Goal: Task Accomplishment & Management: Manage account settings

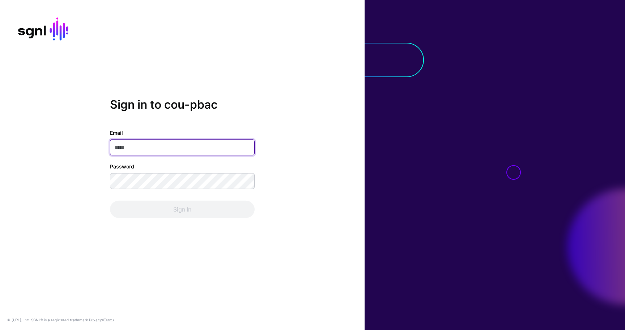
type input "**********"
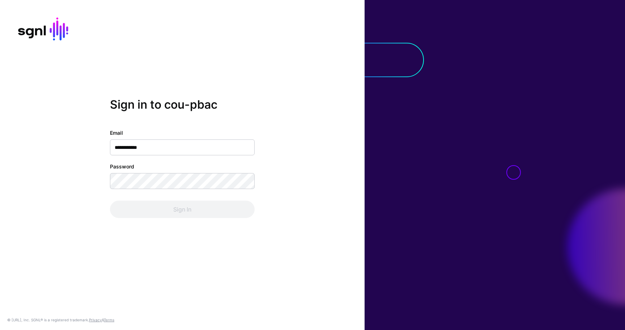
click at [168, 206] on div "Sign In" at bounding box center [182, 209] width 145 height 17
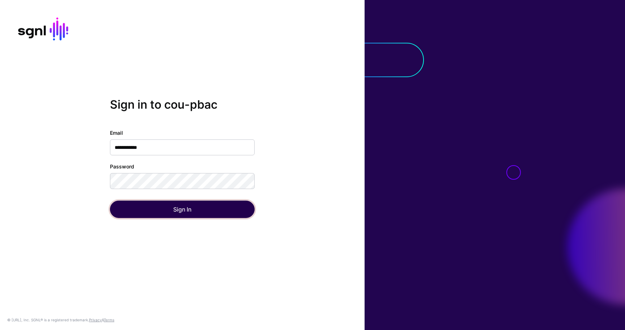
click at [170, 206] on button "Sign In" at bounding box center [182, 209] width 145 height 17
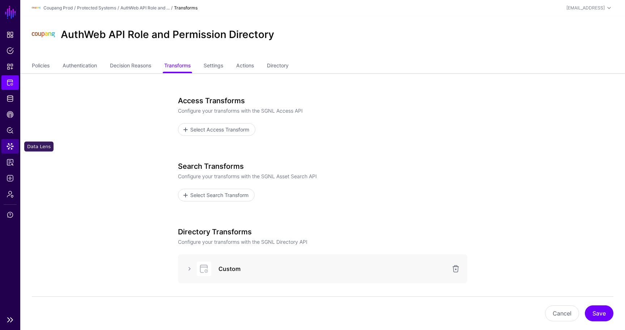
click at [13, 150] on link "Data Lens" at bounding box center [9, 146] width 17 height 14
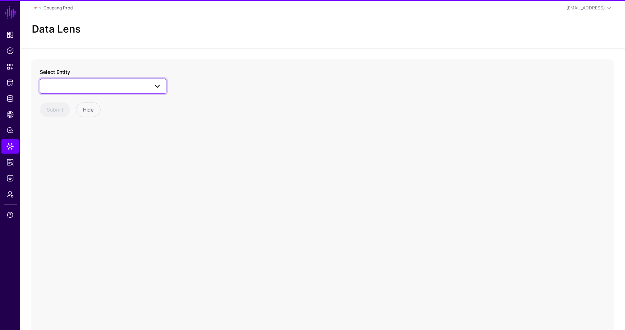
click at [85, 92] on link at bounding box center [103, 86] width 127 height 15
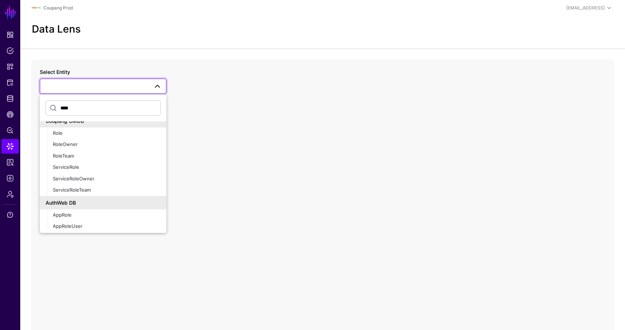
scroll to position [127, 0]
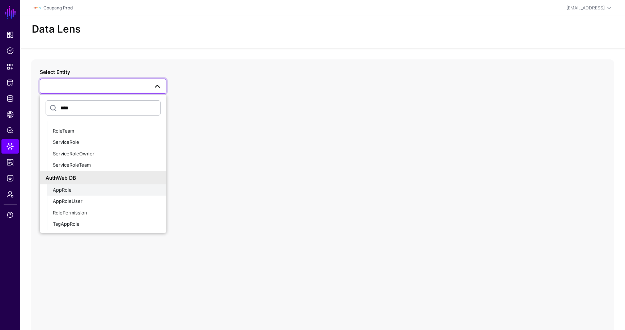
type input "****"
click at [69, 193] on div "AppRole" at bounding box center [107, 189] width 108 height 7
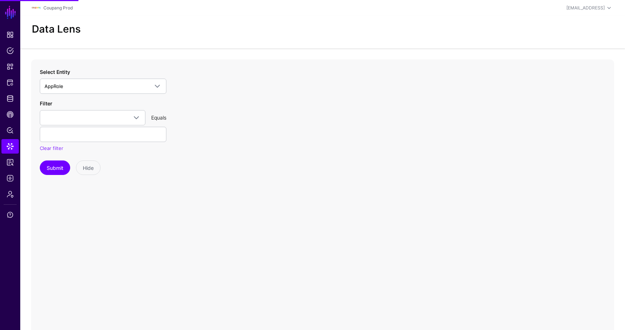
click at [93, 109] on div "Filter app_id approle_id approle_name approle_status aws_account_id aws_role_ar…" at bounding box center [103, 126] width 127 height 52
click at [93, 111] on link at bounding box center [93, 117] width 106 height 15
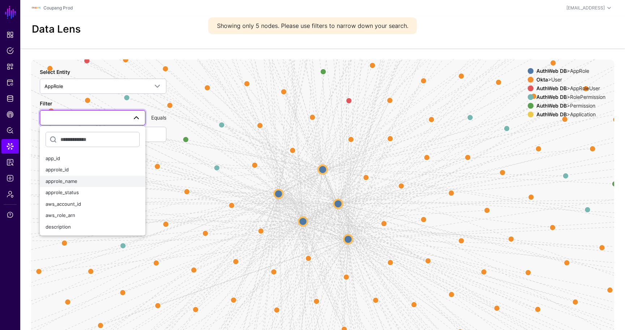
click at [85, 179] on div "approle_name" at bounding box center [93, 181] width 94 height 7
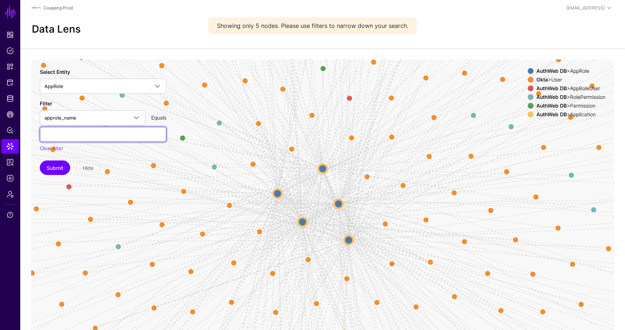
click at [91, 134] on input "text" at bounding box center [103, 134] width 127 height 15
paste input "**********"
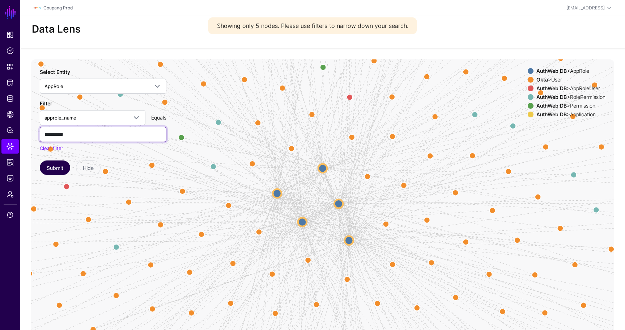
type input "**********"
click at [58, 170] on button "Submit" at bounding box center [55, 167] width 30 height 14
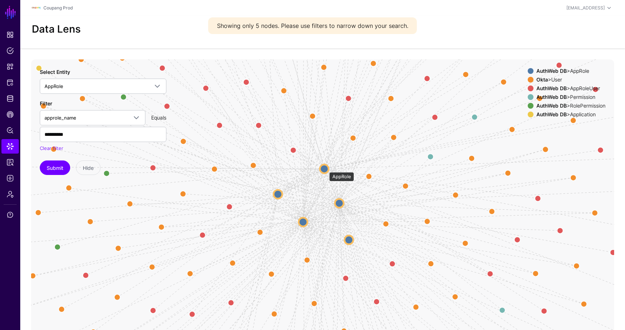
click at [326, 168] on circle at bounding box center [324, 168] width 9 height 9
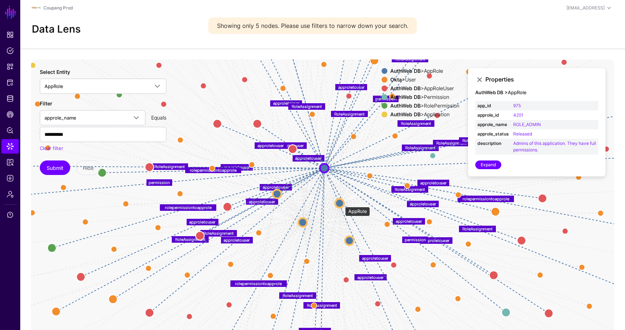
click at [342, 203] on circle at bounding box center [340, 203] width 9 height 9
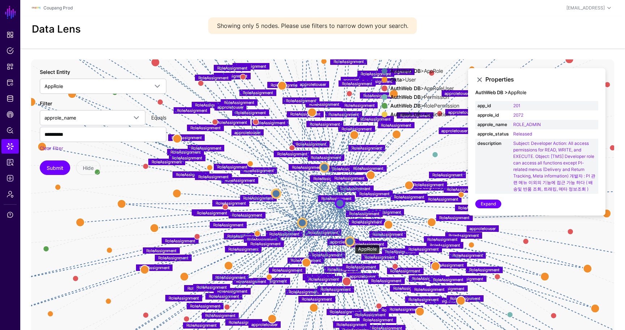
click at [351, 241] on circle at bounding box center [350, 241] width 9 height 9
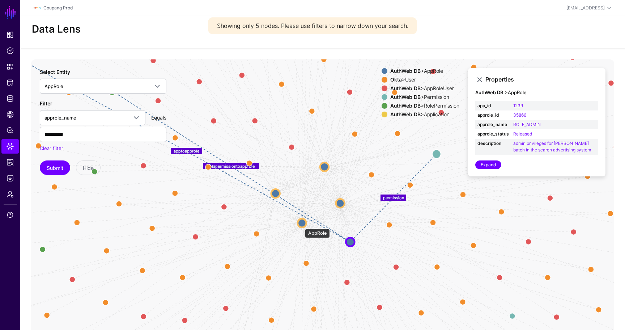
click at [301, 225] on circle at bounding box center [302, 222] width 9 height 9
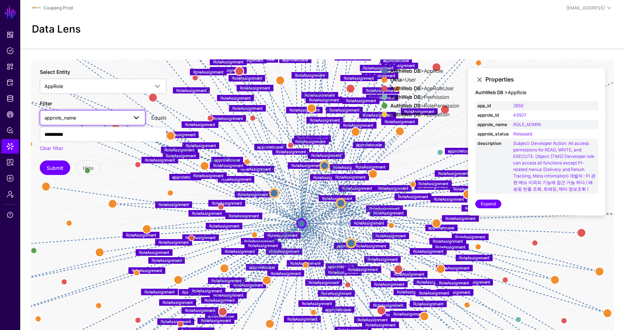
click at [63, 121] on span "approle_name" at bounding box center [86, 118] width 83 height 8
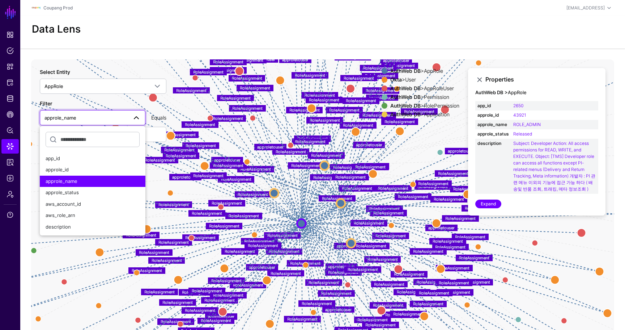
click at [103, 102] on div "**********" at bounding box center [103, 126] width 127 height 52
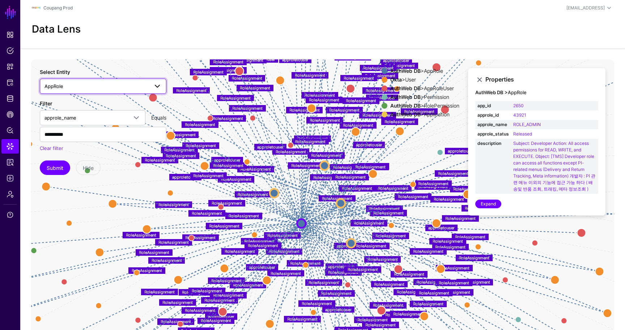
click at [87, 88] on span "AppRole" at bounding box center [97, 86] width 104 height 8
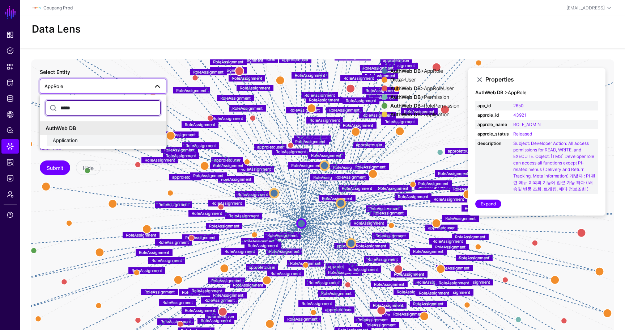
type input "*****"
click at [81, 139] on div "Application" at bounding box center [107, 140] width 108 height 7
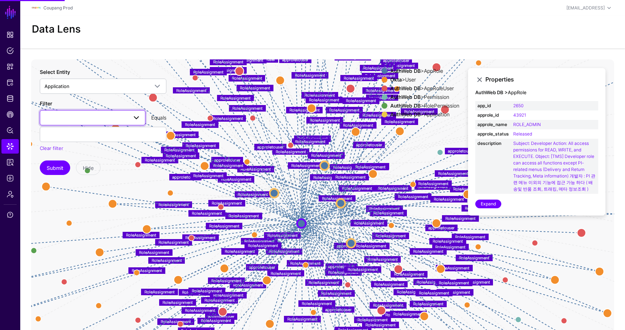
click at [87, 121] on span at bounding box center [93, 117] width 96 height 9
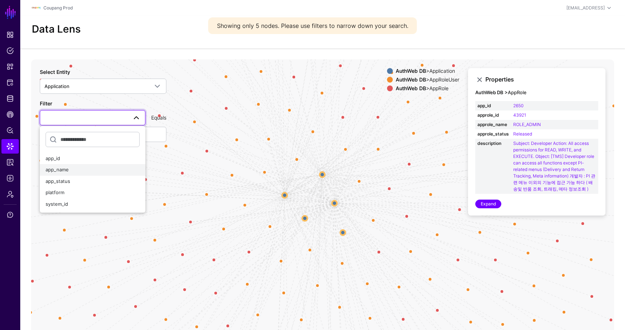
click at [72, 171] on div "app_name" at bounding box center [93, 169] width 94 height 7
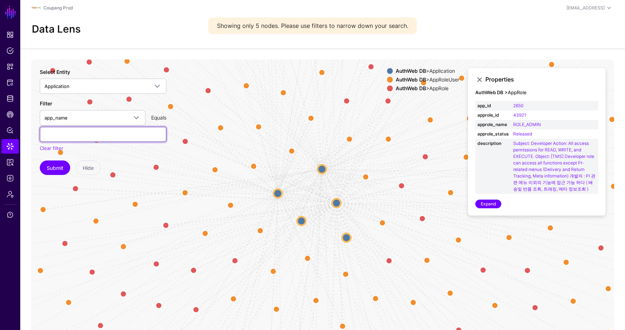
click at [96, 133] on input "text" at bounding box center [103, 134] width 127 height 15
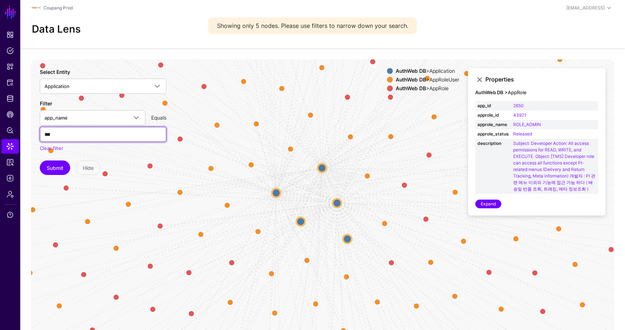
type input "***"
click at [40, 160] on button "Submit" at bounding box center [55, 167] width 30 height 14
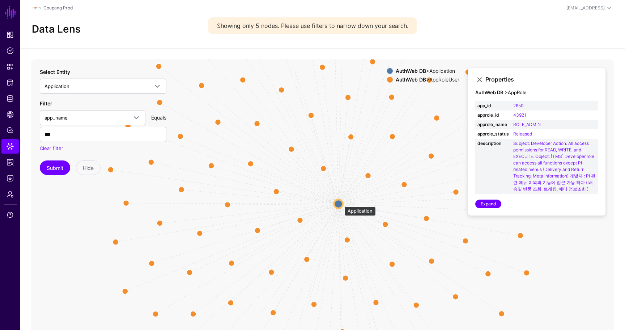
click at [341, 203] on circle at bounding box center [338, 203] width 9 height 9
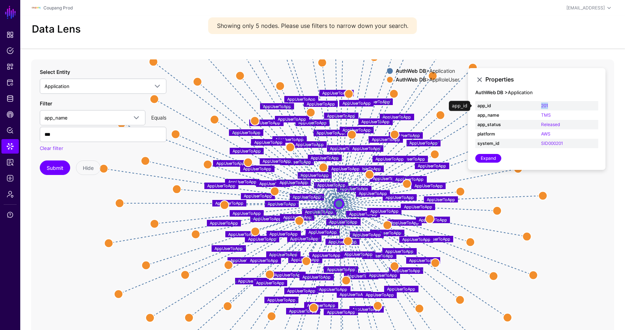
drag, startPoint x: 563, startPoint y: 106, endPoint x: 533, endPoint y: 106, distance: 30.4
click at [533, 106] on tr "app_id 201" at bounding box center [537, 105] width 123 height 9
copy tr "201"
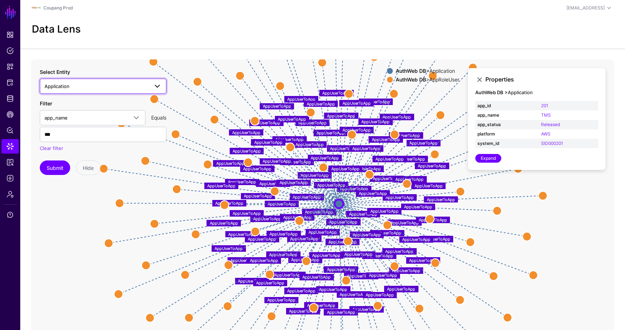
click at [62, 85] on span "Application" at bounding box center [57, 86] width 25 height 6
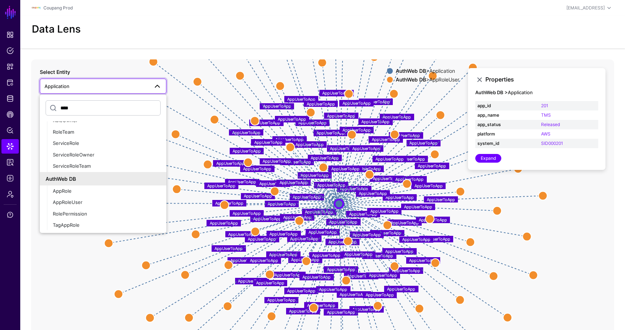
scroll to position [127, 0]
type input "****"
click at [71, 190] on span "AppRole" at bounding box center [62, 190] width 19 height 6
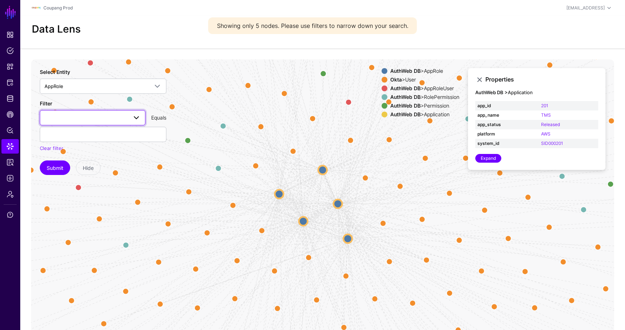
click at [80, 121] on span at bounding box center [93, 117] width 96 height 9
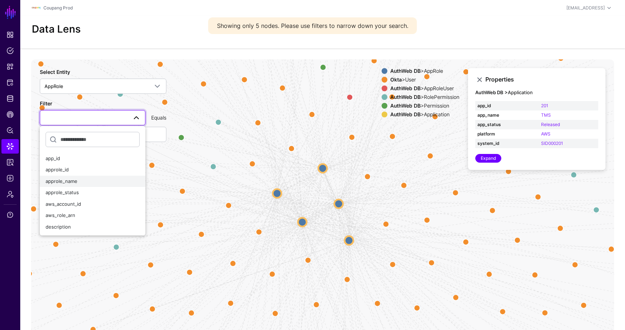
click at [74, 180] on span "approle_name" at bounding box center [62, 181] width 32 height 6
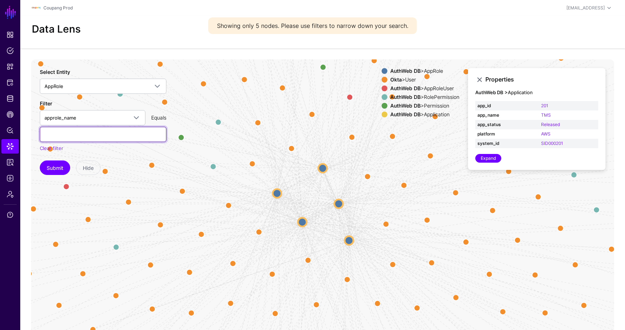
click at [92, 131] on input "text" at bounding box center [103, 134] width 127 height 15
type input "**********"
click at [40, 160] on button "Submit" at bounding box center [55, 167] width 30 height 14
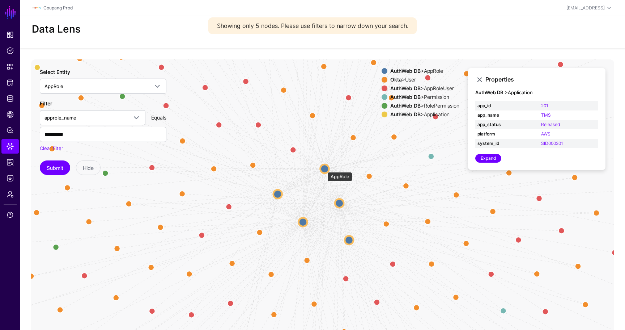
click at [324, 168] on circle at bounding box center [324, 168] width 9 height 9
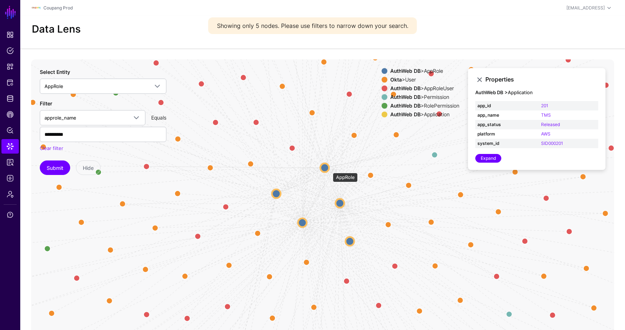
click at [328, 168] on circle at bounding box center [325, 167] width 9 height 9
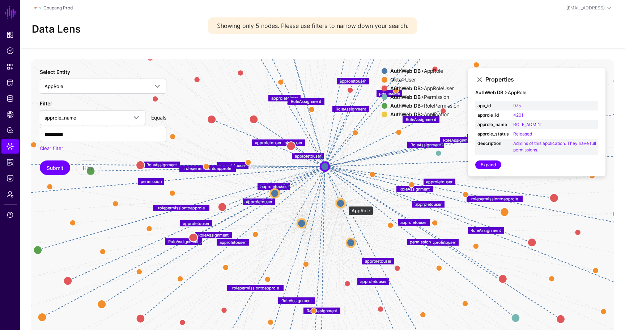
click at [345, 202] on circle at bounding box center [341, 203] width 9 height 9
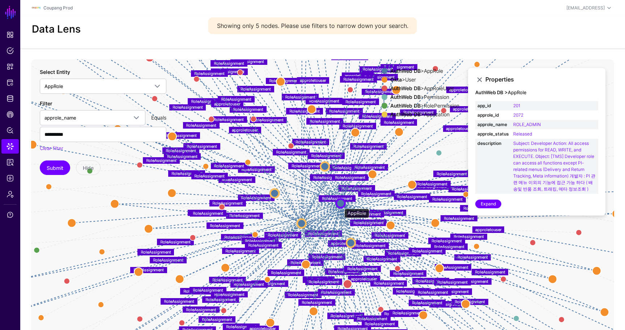
click at [340, 206] on circle at bounding box center [341, 203] width 9 height 9
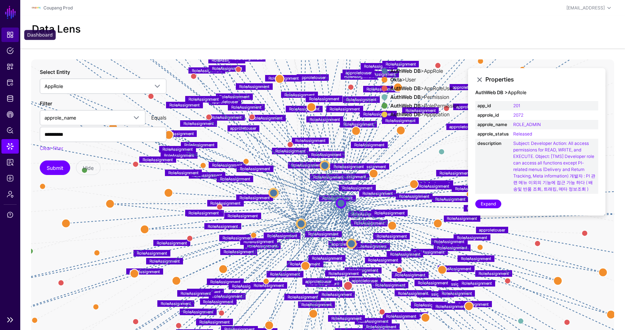
click at [9, 34] on span "Dashboard" at bounding box center [10, 34] width 7 height 7
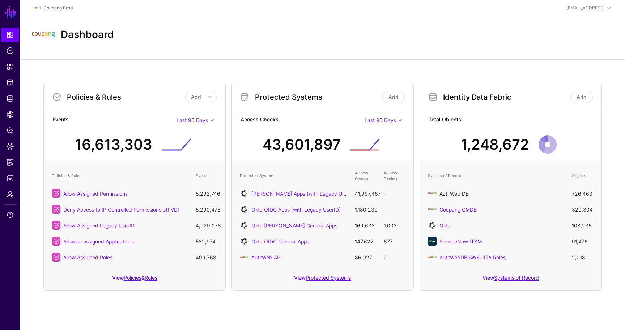
click at [454, 191] on link "AuthWeb DB" at bounding box center [454, 193] width 29 height 6
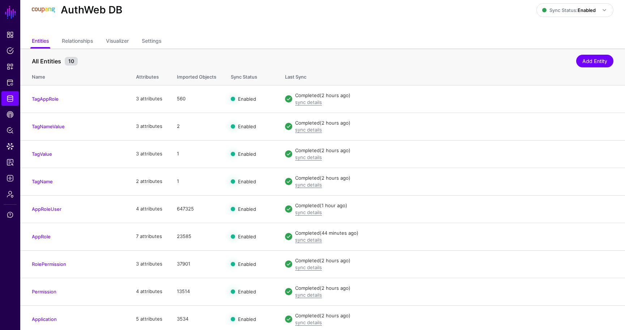
scroll to position [55, 0]
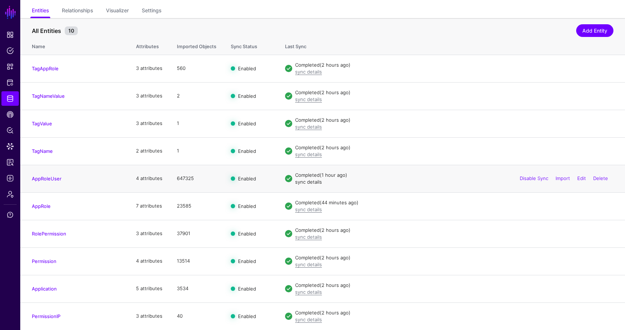
click at [301, 182] on link "sync details" at bounding box center [308, 182] width 27 height 6
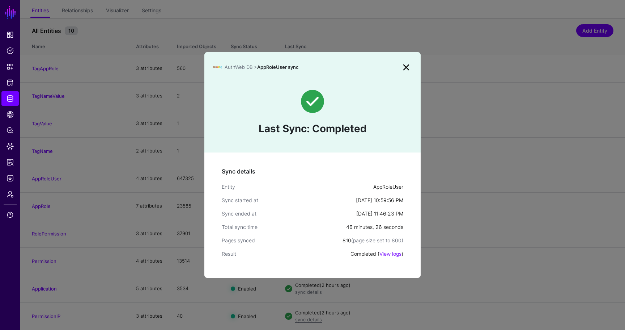
click at [406, 67] on link at bounding box center [407, 68] width 12 height 12
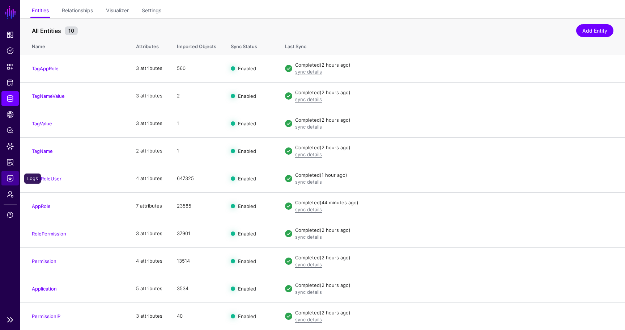
click at [11, 173] on link "Logs" at bounding box center [9, 178] width 17 height 14
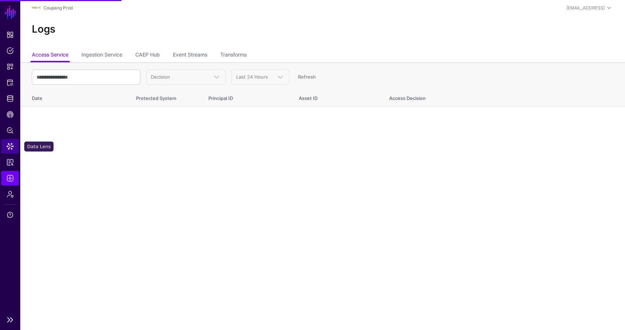
click at [11, 143] on span "Data Lens" at bounding box center [10, 146] width 7 height 7
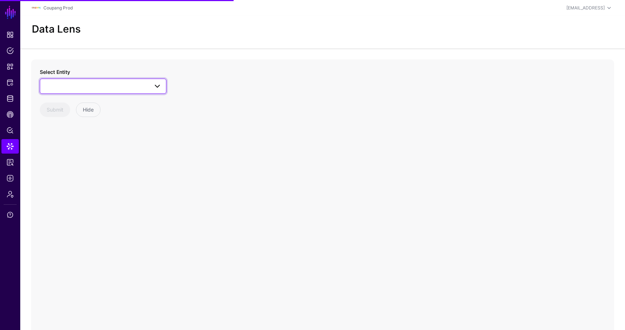
click at [79, 83] on span at bounding box center [103, 86] width 117 height 9
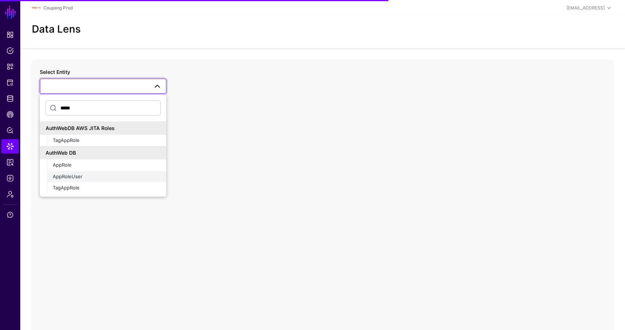
type input "*****"
click at [96, 176] on div "AppRoleUser" at bounding box center [107, 176] width 108 height 7
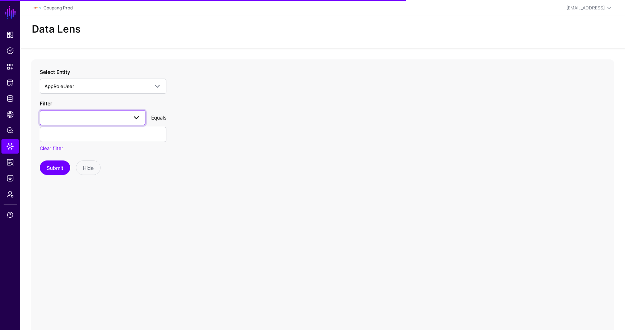
click at [85, 121] on span at bounding box center [93, 117] width 96 height 9
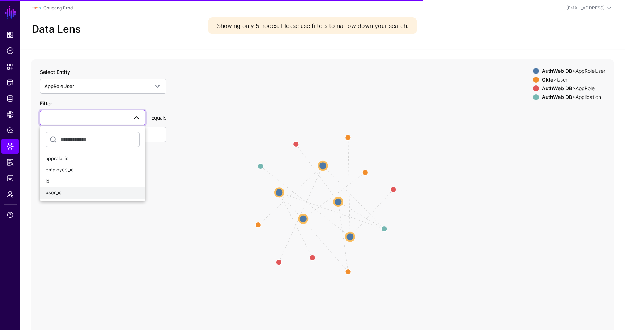
click at [78, 189] on button "user_id" at bounding box center [93, 193] width 106 height 12
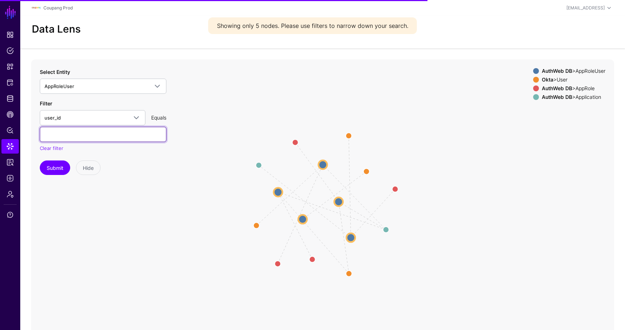
click at [77, 132] on input "text" at bounding box center [103, 134] width 127 height 15
paste input "******"
type input "******"
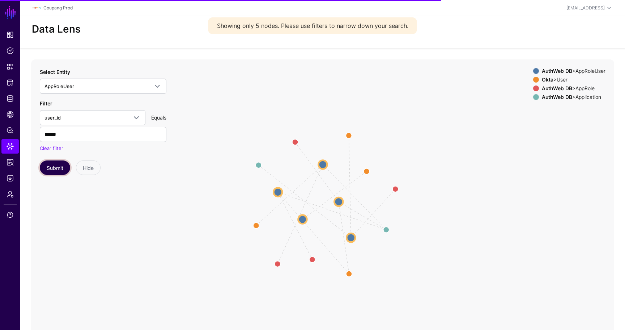
click at [53, 163] on button "Submit" at bounding box center [55, 167] width 30 height 14
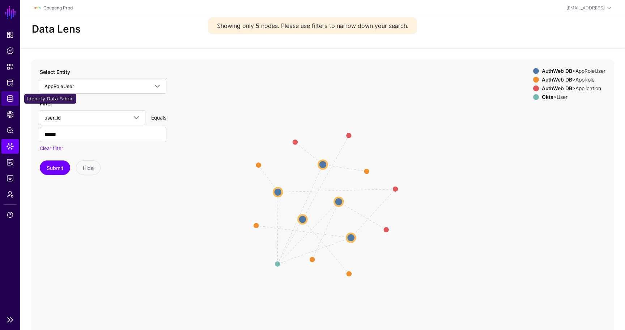
click at [11, 104] on link "Identity Data Fabric" at bounding box center [9, 98] width 17 height 14
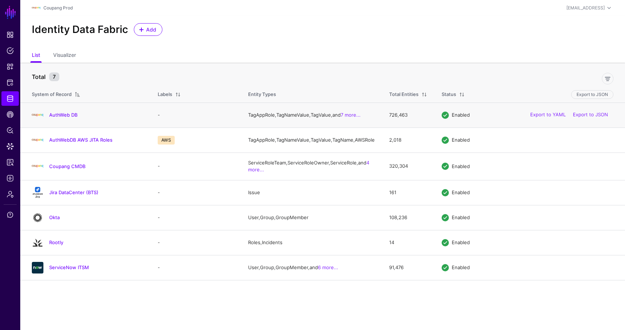
click at [66, 112] on div "AuthWeb DB" at bounding box center [87, 115] width 117 height 12
click at [66, 114] on link "AuthWeb DB" at bounding box center [63, 115] width 28 height 6
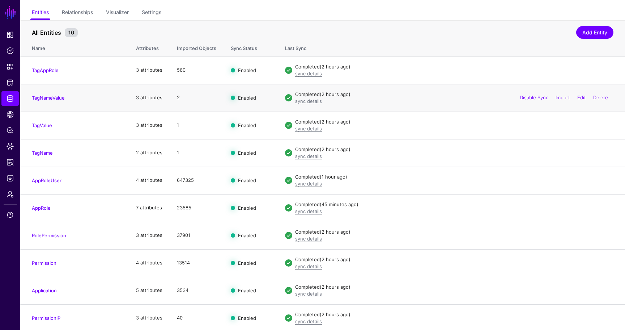
scroll to position [55, 0]
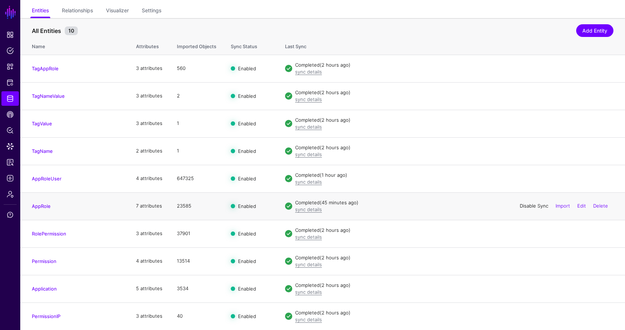
click at [531, 206] on link "Disable Sync" at bounding box center [534, 206] width 29 height 6
click at [533, 205] on link "Enable Sync" at bounding box center [535, 206] width 28 height 6
click at [10, 151] on link "Data Lens" at bounding box center [9, 146] width 17 height 14
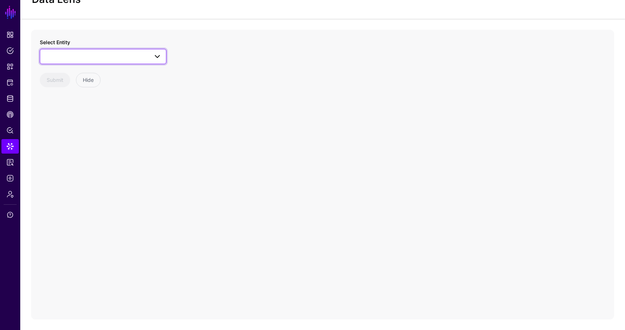
click at [80, 56] on span at bounding box center [103, 56] width 117 height 9
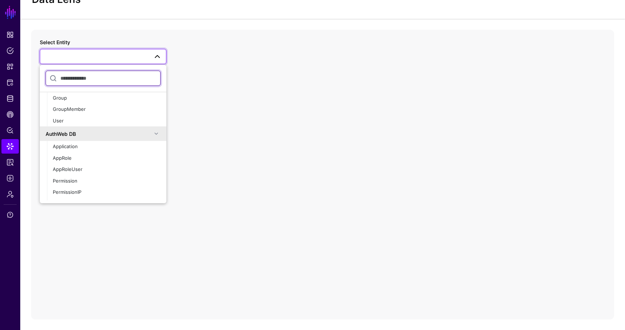
scroll to position [344, 0]
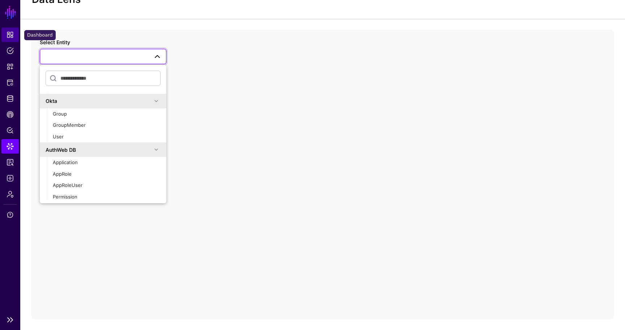
click at [11, 35] on span "Dashboard" at bounding box center [10, 34] width 7 height 7
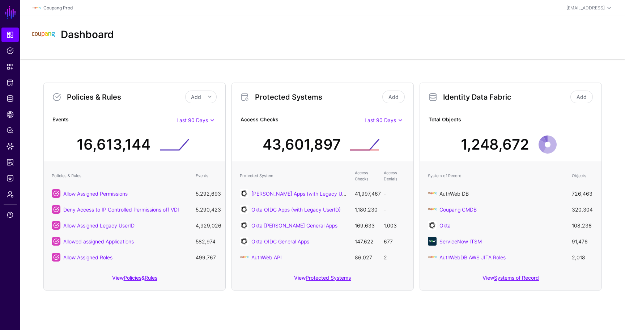
click at [454, 193] on link "AuthWeb DB" at bounding box center [454, 193] width 29 height 6
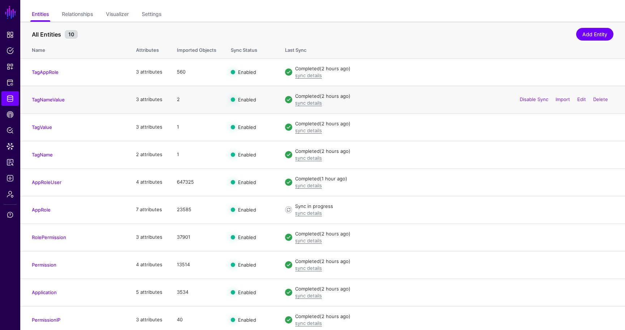
scroll to position [55, 0]
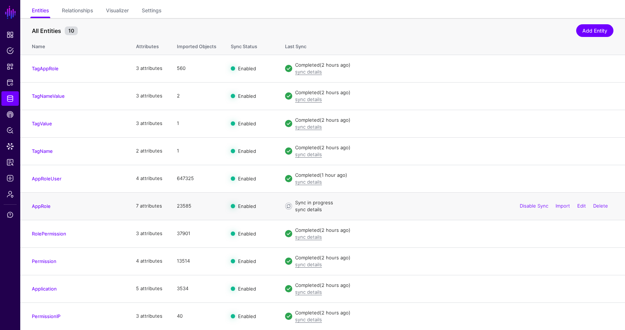
click at [307, 208] on link "sync details" at bounding box center [308, 209] width 27 height 6
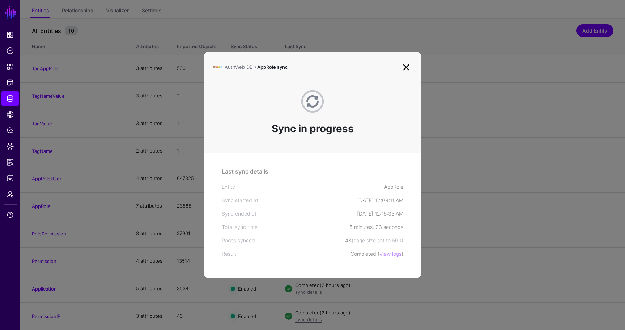
click at [407, 66] on link at bounding box center [407, 68] width 12 height 12
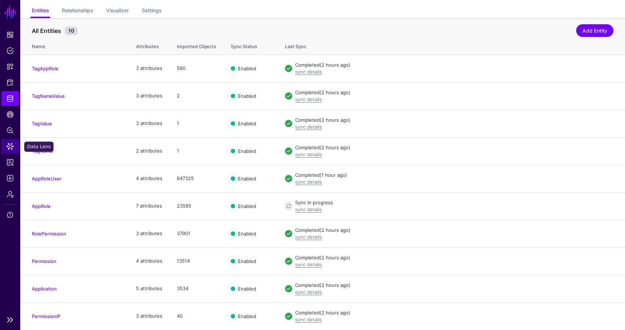
click at [13, 147] on span "Data Lens" at bounding box center [10, 146] width 7 height 7
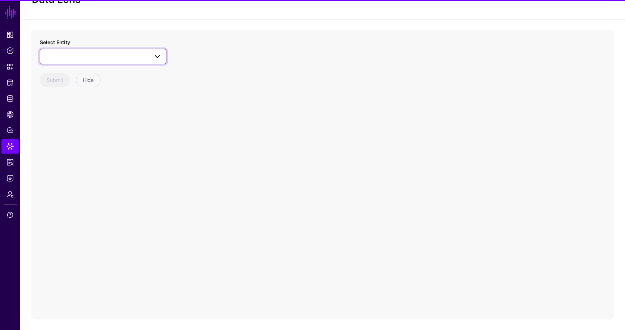
click at [88, 62] on link at bounding box center [103, 56] width 127 height 15
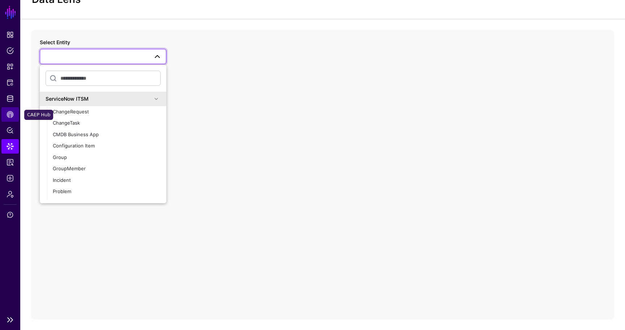
click at [13, 111] on span "CAEP Hub" at bounding box center [10, 114] width 7 height 7
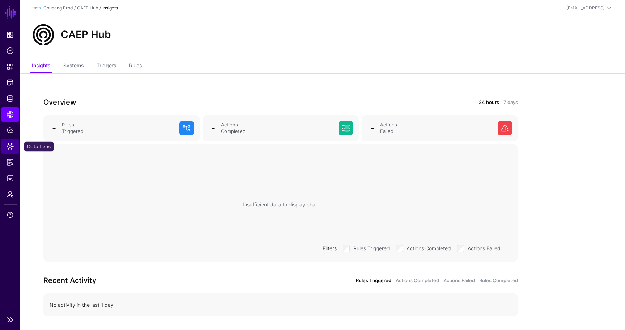
click at [10, 143] on span "Data Lens" at bounding box center [10, 146] width 7 height 7
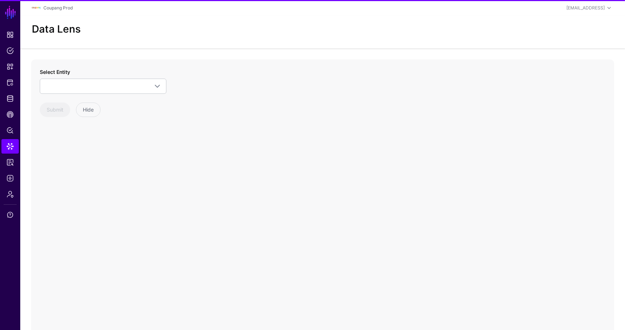
click at [84, 77] on div "Select Entity ServiceNow ITSM ChangeRequest ChangeTask CMDB Business App Config…" at bounding box center [103, 81] width 127 height 26
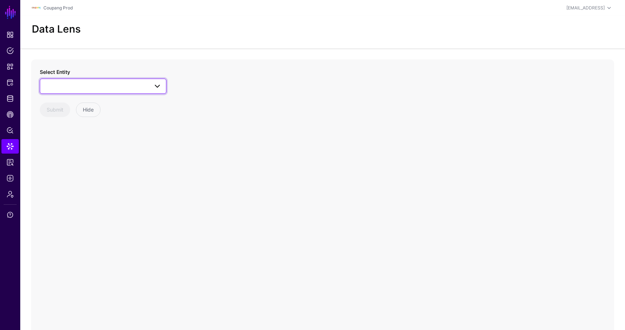
click at [84, 81] on link at bounding box center [103, 86] width 127 height 15
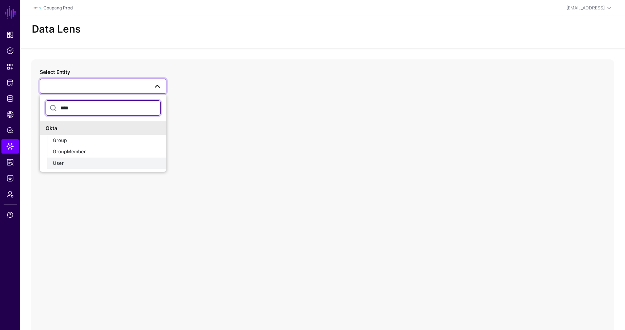
type input "****"
click at [68, 157] on button "User" at bounding box center [106, 163] width 119 height 12
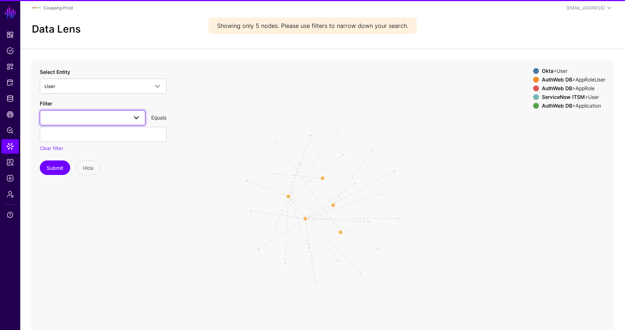
click at [83, 123] on link at bounding box center [93, 117] width 106 height 15
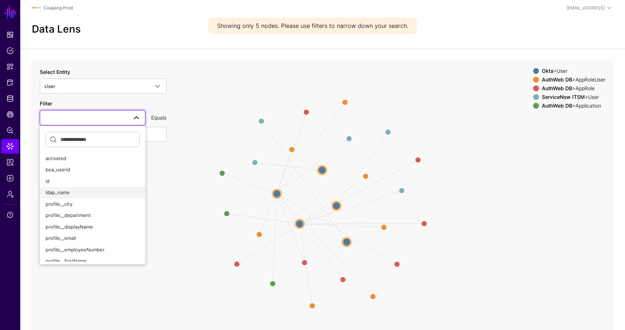
click at [74, 192] on div "ldap_name" at bounding box center [93, 192] width 94 height 7
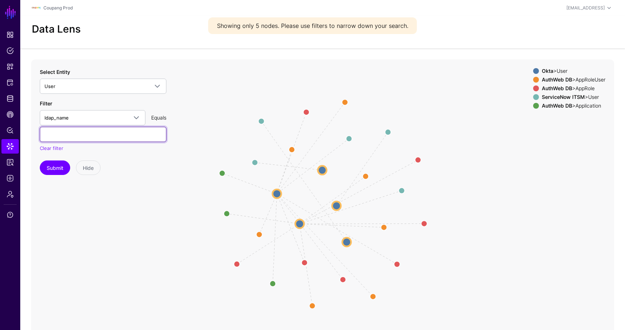
click at [75, 133] on input "text" at bounding box center [103, 134] width 127 height 15
paste input "******"
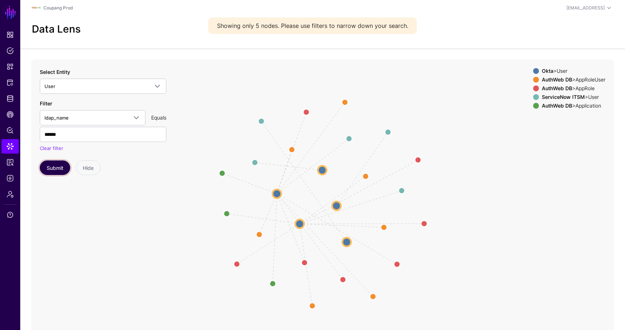
click at [52, 174] on button "Submit" at bounding box center [55, 167] width 30 height 14
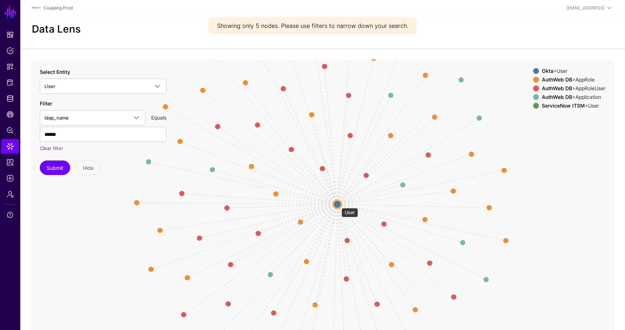
click at [338, 204] on circle at bounding box center [337, 203] width 9 height 9
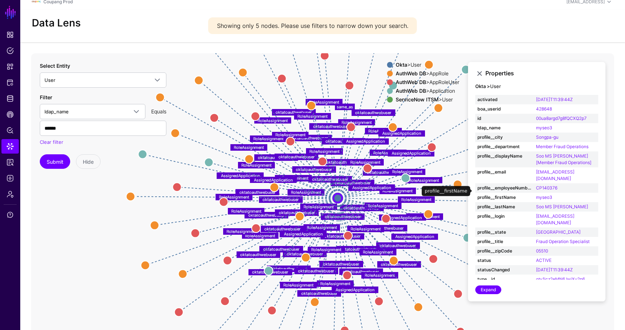
scroll to position [7, 0]
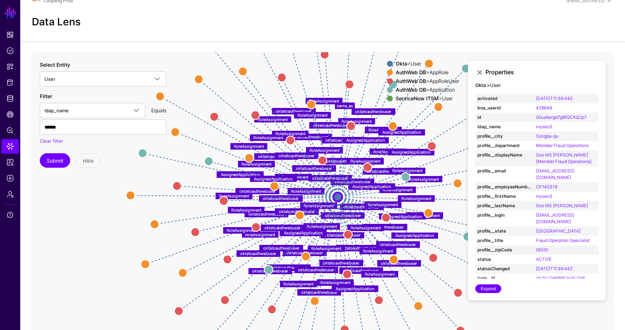
click at [435, 81] on div "AuthWeb DB > AppRoleUser" at bounding box center [427, 81] width 67 height 6
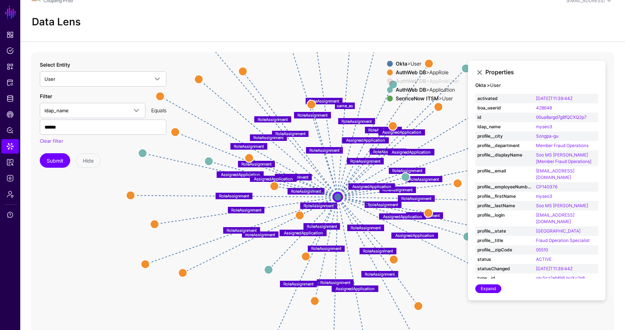
click at [430, 74] on div "AuthWeb DB > AppRole" at bounding box center [427, 72] width 67 height 6
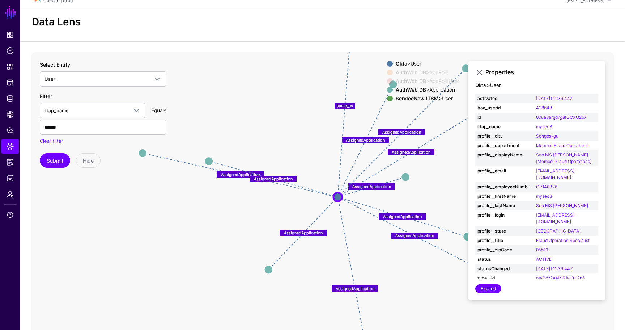
click at [437, 97] on div "ServiceNow ITSM > User" at bounding box center [427, 99] width 67 height 6
click at [143, 153] on div "Submit Hide" at bounding box center [103, 160] width 127 height 14
click at [144, 153] on div "Select Entity User **** Okta Group GroupMember User Filter ldap_name activated …" at bounding box center [103, 114] width 127 height 107
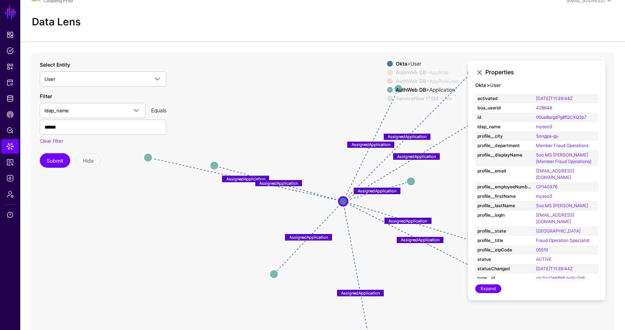
drag, startPoint x: 183, startPoint y: 176, endPoint x: 214, endPoint y: 199, distance: 38.3
click at [214, 199] on icon "oktatoauthwebuser oktatoauthwebuser oktatoauthwebuser oktatoauthwebuser oktatoa…" at bounding box center [322, 197] width 583 height 290
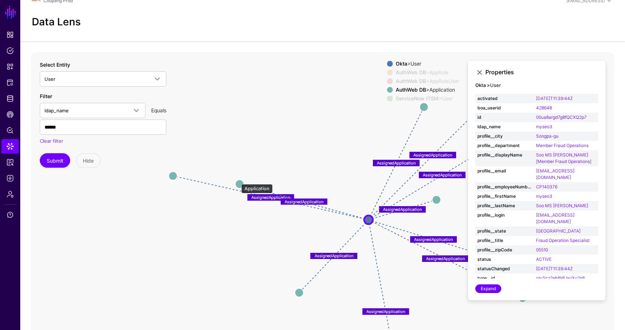
click at [238, 180] on circle at bounding box center [239, 184] width 9 height 9
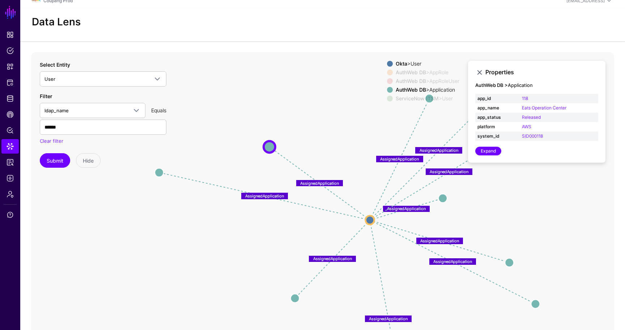
drag, startPoint x: 238, startPoint y: 180, endPoint x: 277, endPoint y: 139, distance: 56.8
click at [275, 141] on circle at bounding box center [270, 147] width 12 height 12
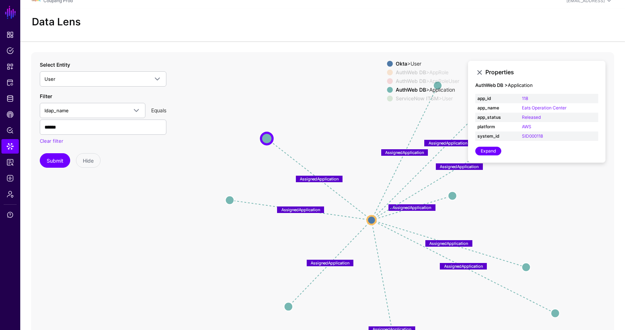
drag, startPoint x: 144, startPoint y: 170, endPoint x: 241, endPoint y: 207, distance: 103.8
click at [234, 204] on circle at bounding box center [229, 199] width 9 height 9
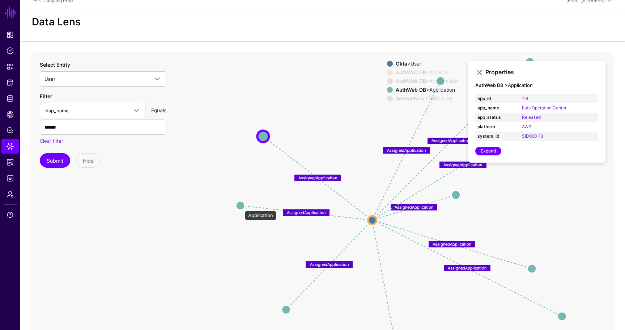
click at [241, 207] on circle at bounding box center [240, 205] width 9 height 9
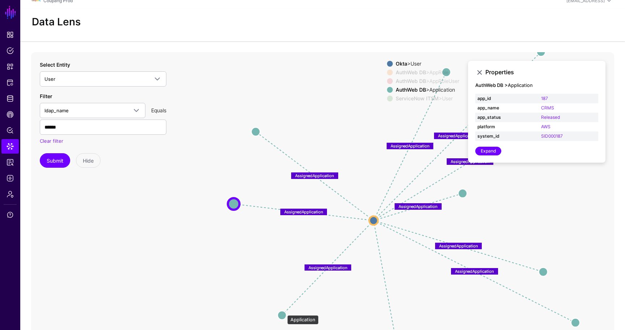
click at [284, 311] on circle at bounding box center [282, 315] width 9 height 9
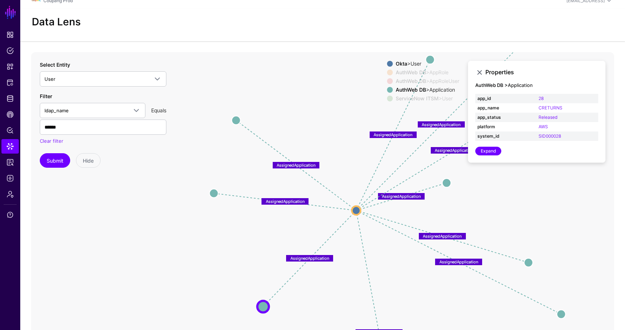
drag, startPoint x: 310, startPoint y: 279, endPoint x: 259, endPoint y: 221, distance: 76.9
click at [259, 221] on icon "same_as AssignedApplication AssignedApplication AssignedApplication AssignedApp…" at bounding box center [322, 197] width 583 height 290
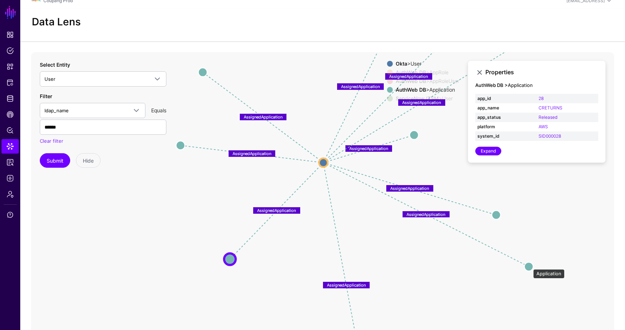
click at [530, 265] on circle at bounding box center [529, 266] width 9 height 9
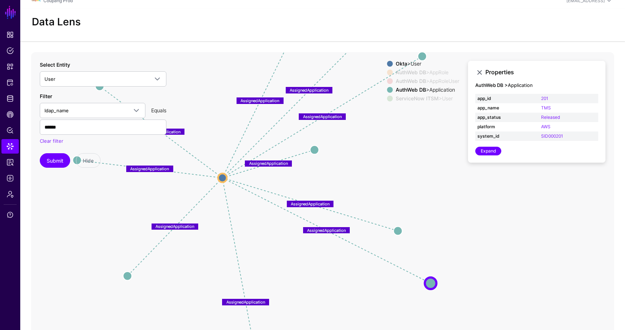
drag, startPoint x: 579, startPoint y: 240, endPoint x: 463, endPoint y: 250, distance: 116.6
click at [463, 250] on icon "same_as oktatoauthwebuser oktatoauthwebuser oktatoauthwebuser oktatoauthwebuser…" at bounding box center [322, 197] width 583 height 290
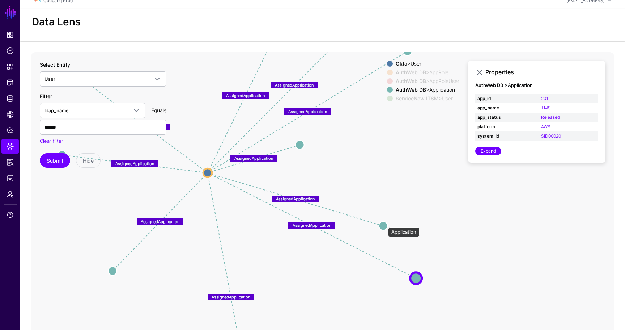
click at [385, 224] on circle at bounding box center [383, 225] width 9 height 9
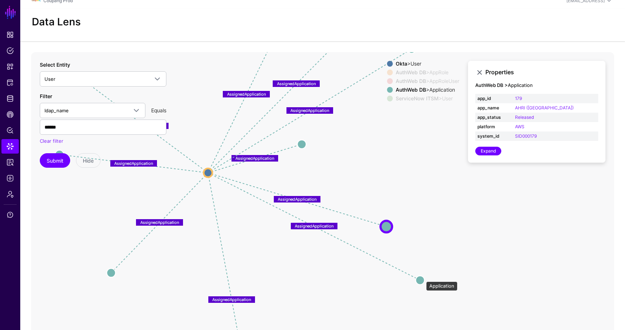
click at [423, 278] on circle at bounding box center [420, 279] width 9 height 9
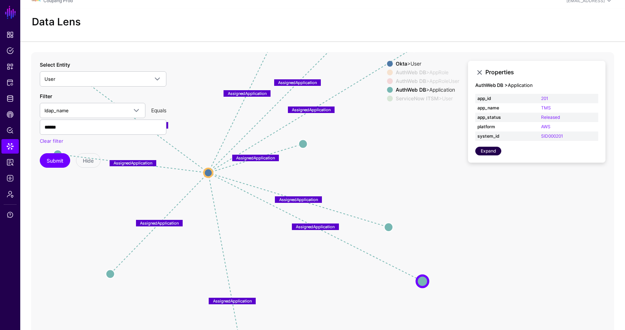
click at [493, 148] on link "Expand" at bounding box center [489, 151] width 26 height 9
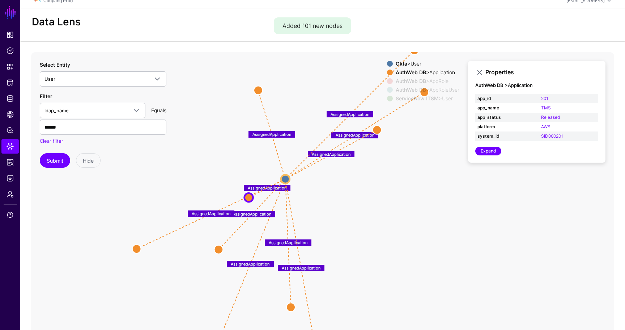
drag, startPoint x: 481, startPoint y: 228, endPoint x: 429, endPoint y: 211, distance: 55.2
click at [429, 211] on icon "same_as AppUserToApp AppUserToApp AppUserToApp AppUserToApp AppUserToApp AppUse…" at bounding box center [322, 197] width 583 height 290
click at [430, 81] on div "AuthWeb DB > AppRole" at bounding box center [427, 81] width 67 height 6
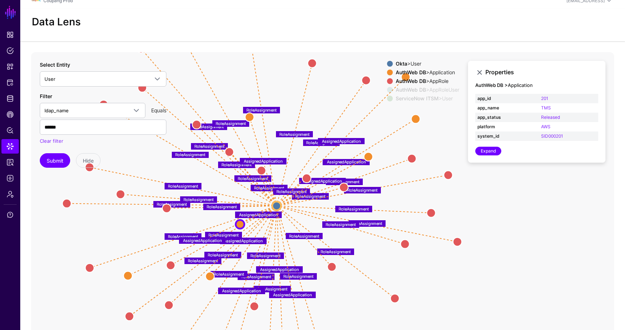
drag, startPoint x: 362, startPoint y: 212, endPoint x: 353, endPoint y: 237, distance: 27.0
click at [353, 238] on icon "same_as AppUserToApp AppUserToApp AppUserToApp AppUserToApp AppUserToApp AppUse…" at bounding box center [322, 197] width 583 height 290
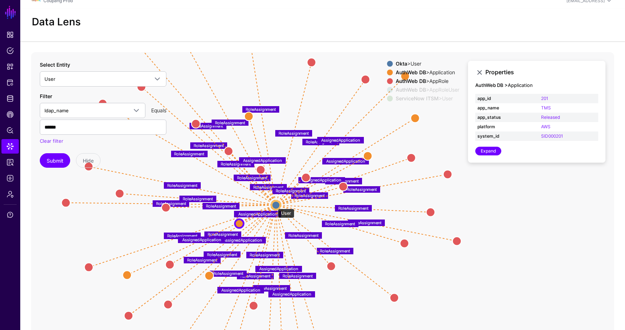
click at [274, 205] on circle at bounding box center [276, 205] width 9 height 9
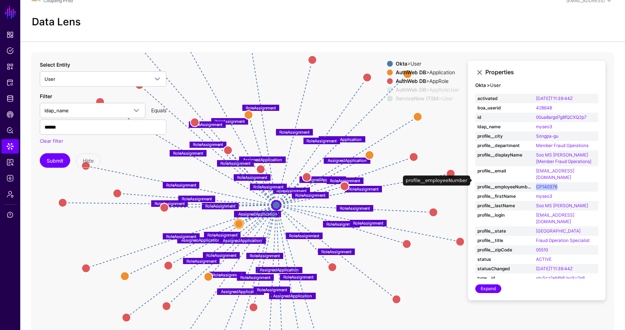
drag, startPoint x: 573, startPoint y: 179, endPoint x: 536, endPoint y: 178, distance: 36.6
click at [536, 182] on td "CP140376" at bounding box center [566, 186] width 64 height 9
copy link "CP140376"
click at [76, 118] on div "Filter ldap_name activated boa_userid id ldap_name profile__city profile__depar…" at bounding box center [103, 118] width 127 height 52
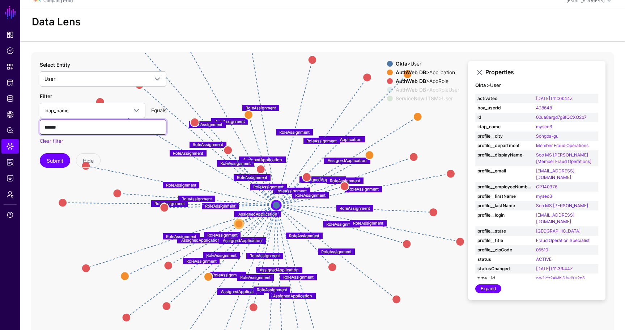
click at [73, 125] on input "******" at bounding box center [103, 126] width 127 height 15
paste input "*******"
click at [51, 153] on button "Submit" at bounding box center [55, 160] width 30 height 14
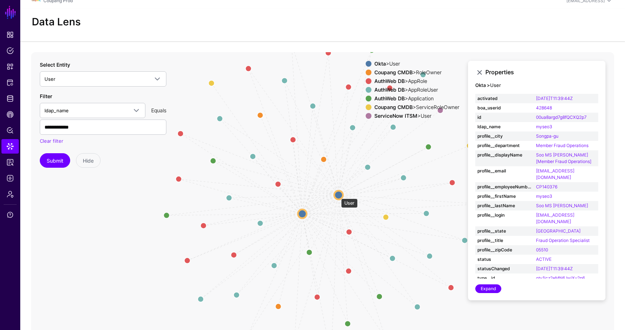
click at [338, 195] on circle at bounding box center [338, 194] width 9 height 9
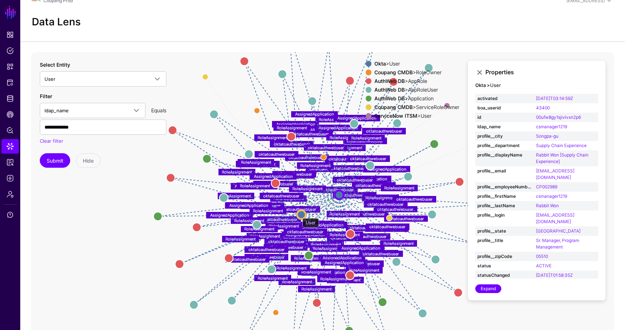
click at [299, 214] on circle at bounding box center [301, 214] width 9 height 9
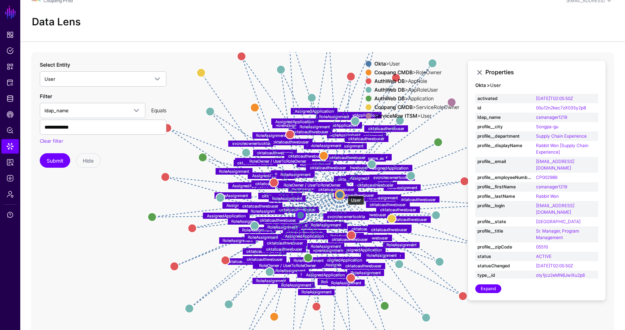
click at [344, 192] on circle at bounding box center [340, 194] width 9 height 9
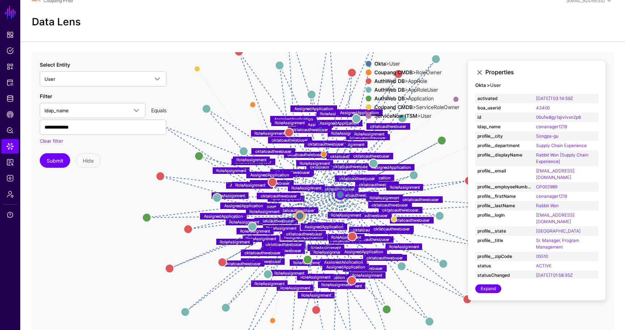
click at [421, 73] on div "Coupang CMDB > RoleOwner" at bounding box center [417, 72] width 88 height 6
click at [421, 90] on div "AuthWeb DB > AppRoleUser" at bounding box center [417, 90] width 88 height 6
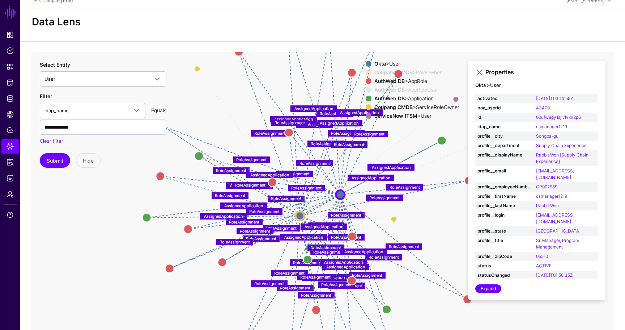
click at [421, 98] on div "AuthWeb DB > Application" at bounding box center [417, 99] width 88 height 6
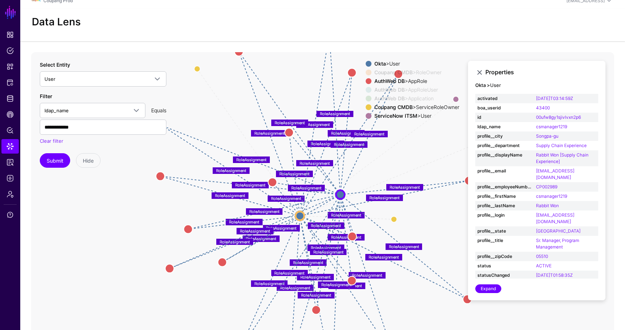
click at [422, 107] on div "Coupang CMDB > ServiceRoleOwner" at bounding box center [417, 107] width 88 height 6
click at [422, 113] on div "ServiceNow ITSM > User" at bounding box center [417, 116] width 88 height 6
drag, startPoint x: 436, startPoint y: 121, endPoint x: 423, endPoint y: 136, distance: 20.2
click at [425, 136] on app-datalens-visualizer "RoleOwner / UserToRoleOwner RoleOwner / UserToRoleOwner RoleOwner / UserToRoleO…" at bounding box center [322, 197] width 583 height 290
click at [423, 136] on icon "RoleOwner / UserToRoleOwner RoleOwner / UserToRoleOwner RoleOwner / UserToRoleO…" at bounding box center [322, 197] width 583 height 290
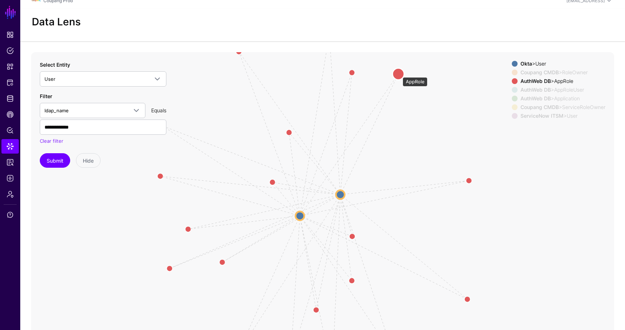
click at [397, 73] on circle at bounding box center [399, 74] width 12 height 12
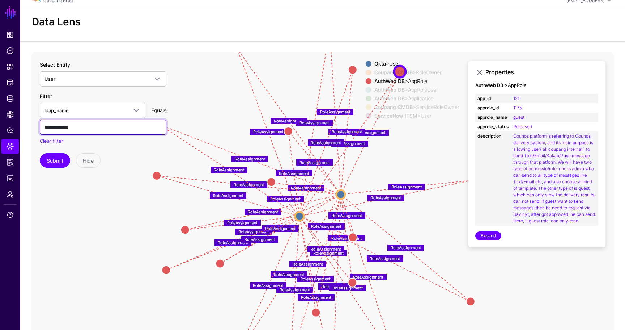
click at [83, 125] on input "**********" at bounding box center [103, 126] width 127 height 15
paste input "text"
type input "******"
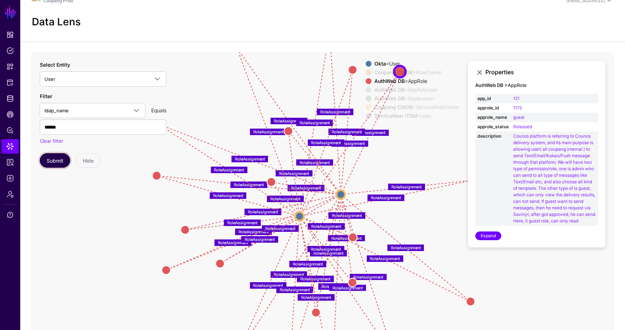
click at [48, 157] on button "Submit" at bounding box center [55, 160] width 30 height 14
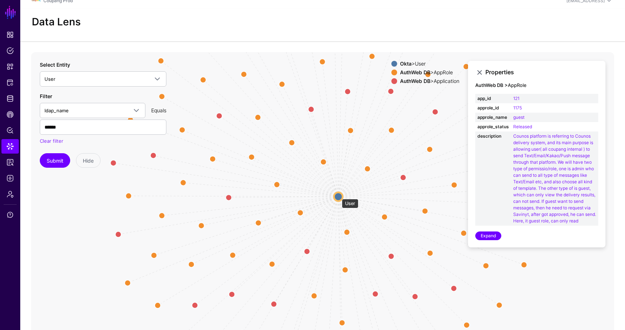
click at [338, 195] on circle at bounding box center [338, 196] width 9 height 9
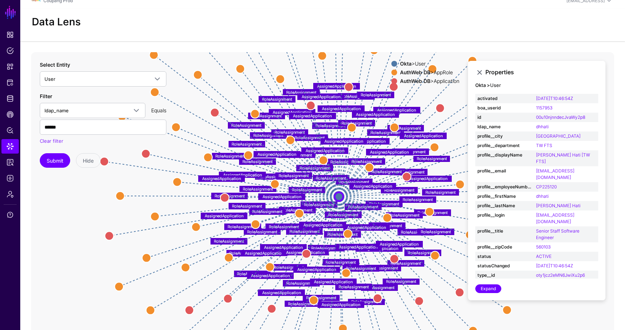
click at [434, 73] on div "AuthWeb DB > AppRole" at bounding box center [430, 72] width 62 height 6
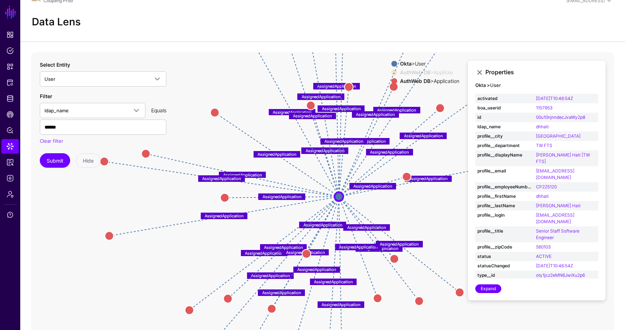
drag, startPoint x: 434, startPoint y: 206, endPoint x: 387, endPoint y: 203, distance: 47.8
click at [387, 204] on icon "RoleAssignment RoleAssignment RoleAssignment RoleAssignment RoleAssignment Role…" at bounding box center [322, 197] width 583 height 290
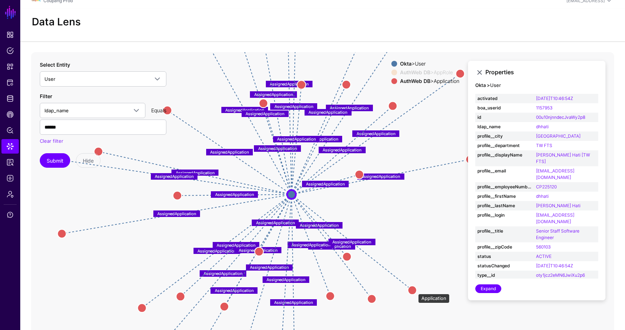
click at [414, 290] on circle at bounding box center [412, 290] width 9 height 9
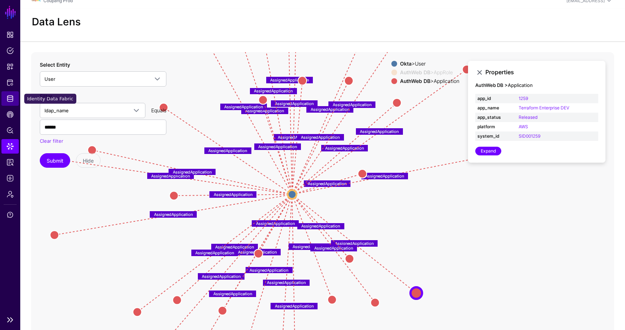
click at [9, 101] on span "Identity Data Fabric" at bounding box center [10, 98] width 7 height 7
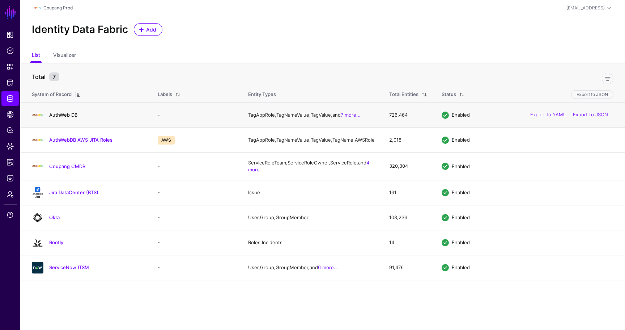
click at [55, 114] on link "AuthWeb DB" at bounding box center [63, 115] width 28 height 6
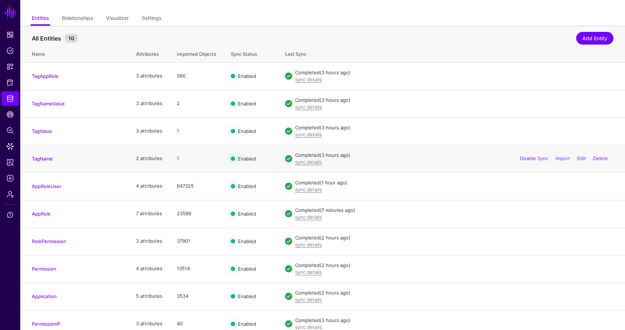
scroll to position [52, 0]
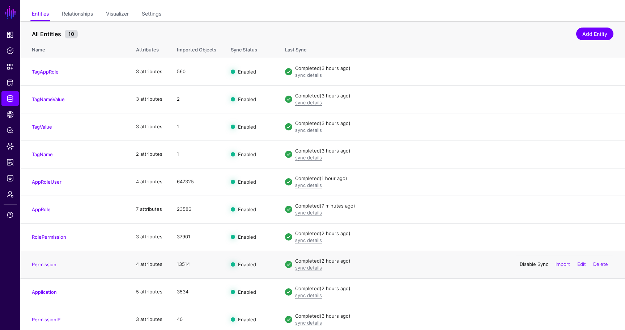
click at [528, 262] on link "Disable Sync" at bounding box center [534, 264] width 29 height 6
click at [528, 262] on link "Enable Sync" at bounding box center [535, 264] width 28 height 6
click at [10, 87] on link "Protected Systems" at bounding box center [9, 82] width 17 height 14
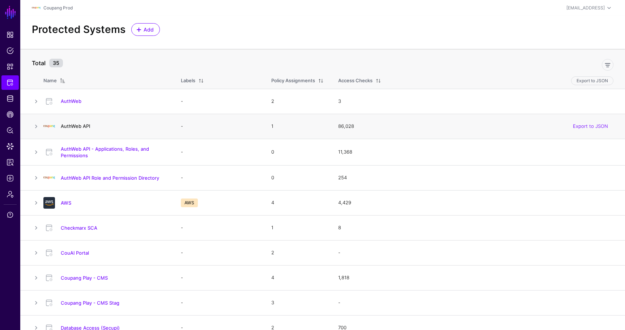
click at [73, 126] on link "AuthWeb API" at bounding box center [75, 126] width 29 height 6
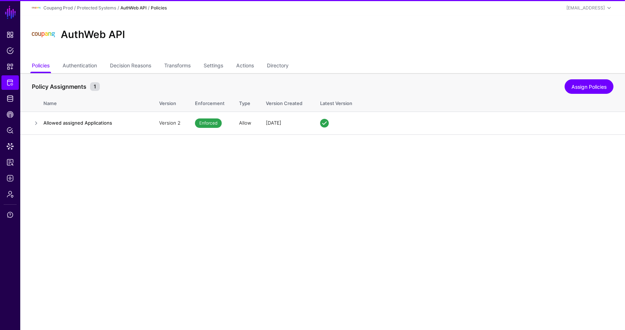
click at [196, 64] on ul "Policies Authentication Decision Reasons Transforms Settings Actions Directory" at bounding box center [323, 66] width 582 height 14
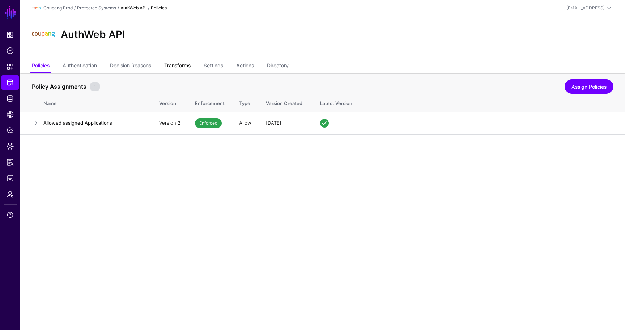
click at [187, 65] on link "Transforms" at bounding box center [177, 66] width 26 height 14
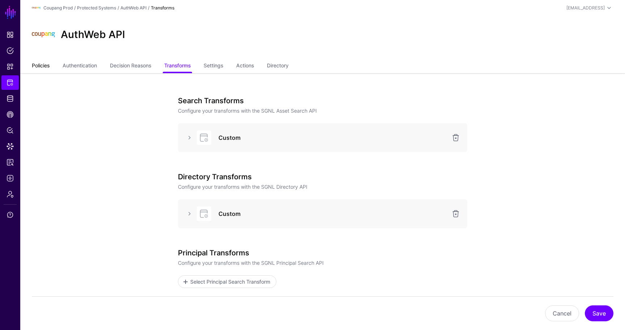
click at [44, 64] on link "Policies" at bounding box center [41, 66] width 18 height 14
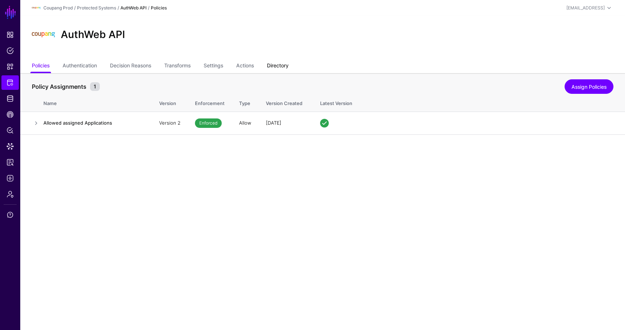
click at [280, 66] on link "Directory" at bounding box center [278, 66] width 22 height 14
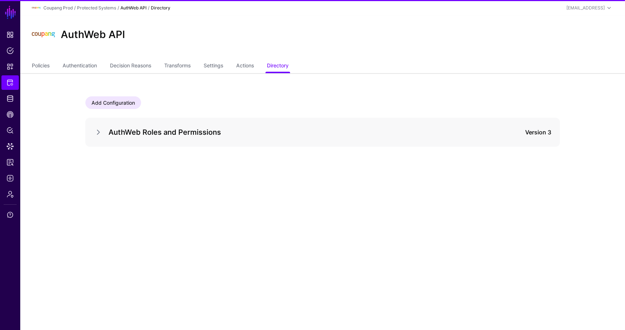
click at [98, 137] on div "AuthWeb Roles and Permissions Version 3" at bounding box center [322, 132] width 457 height 12
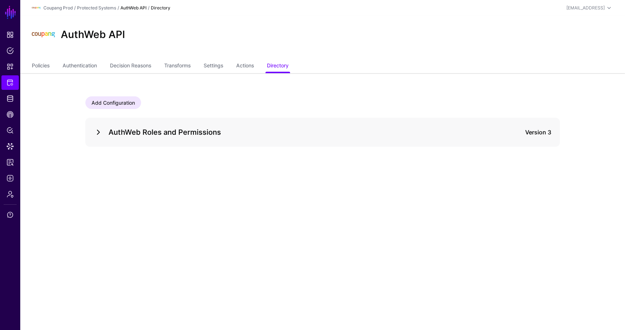
click at [98, 133] on link at bounding box center [98, 132] width 9 height 9
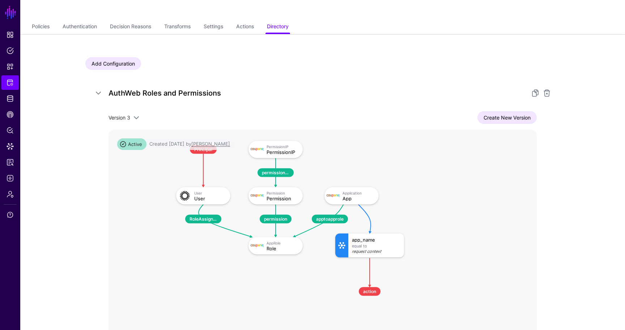
scroll to position [78, 0]
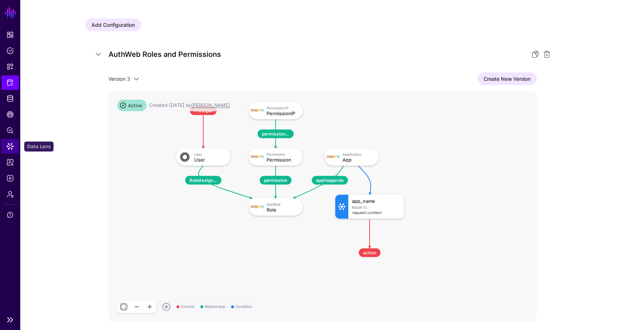
click at [12, 149] on span "Data Lens" at bounding box center [10, 146] width 7 height 7
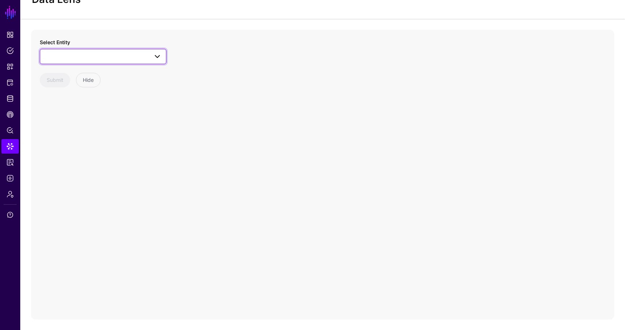
click at [81, 54] on span at bounding box center [103, 56] width 117 height 9
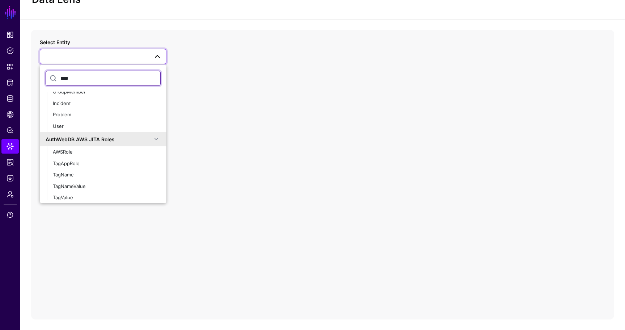
scroll to position [0, 0]
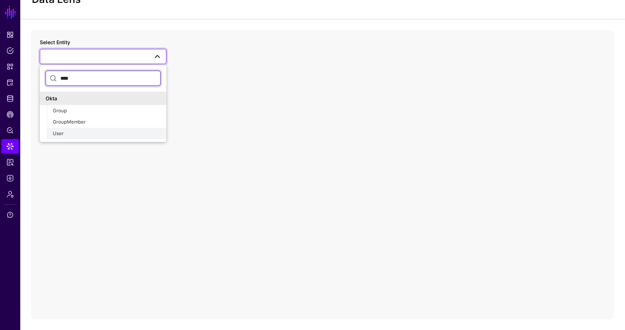
type input "****"
click at [66, 132] on div "User" at bounding box center [107, 133] width 108 height 7
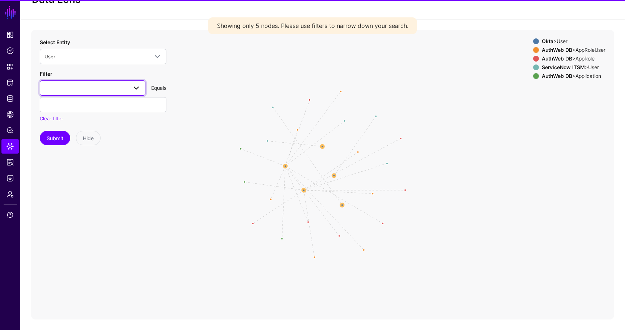
click at [55, 93] on link at bounding box center [93, 87] width 106 height 15
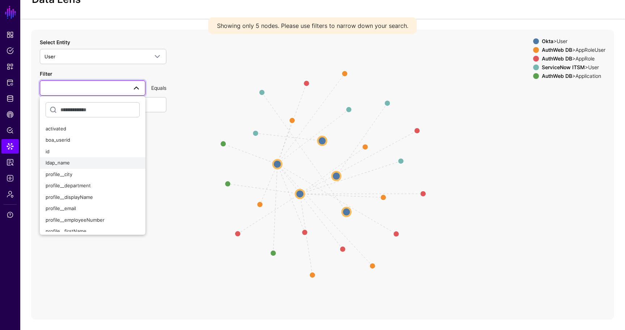
click at [71, 162] on div "ldap_name" at bounding box center [93, 162] width 94 height 7
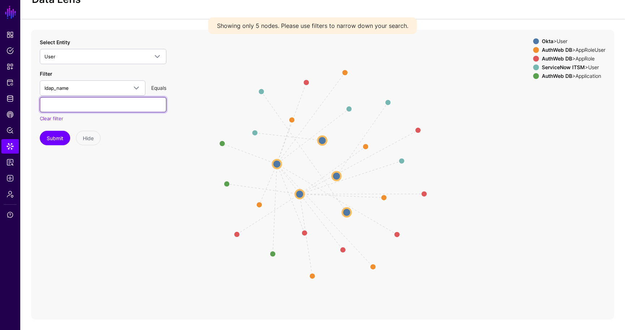
click at [59, 109] on input "text" at bounding box center [103, 104] width 127 height 15
paste input "*****"
type input "*****"
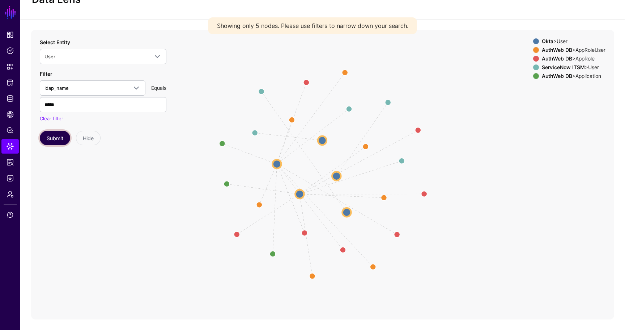
click at [59, 136] on button "Submit" at bounding box center [55, 138] width 30 height 14
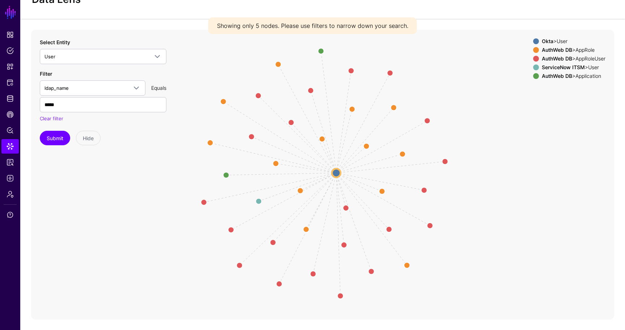
click at [339, 171] on circle at bounding box center [336, 172] width 9 height 9
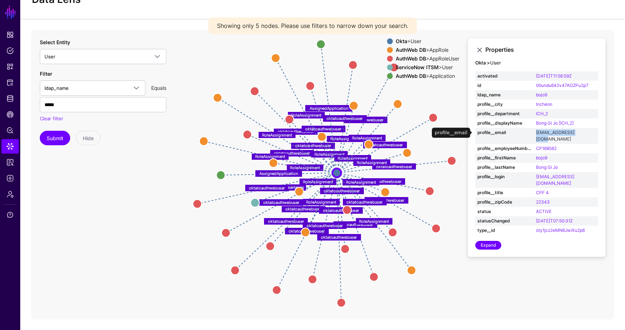
drag, startPoint x: 596, startPoint y: 131, endPoint x: 541, endPoint y: 131, distance: 54.7
click at [541, 131] on td "bojo9@coupangls.com" at bounding box center [566, 136] width 64 height 16
copy link "bojo9@coupangls.com"
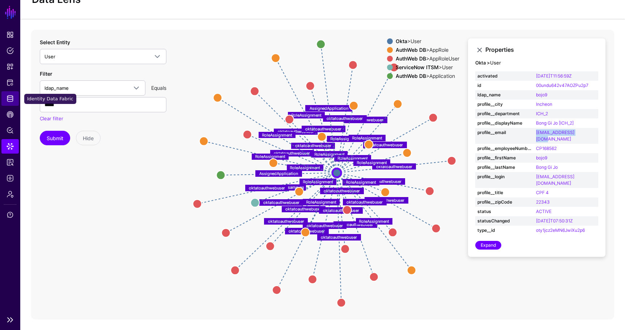
click at [12, 99] on span "Identity Data Fabric" at bounding box center [10, 98] width 7 height 7
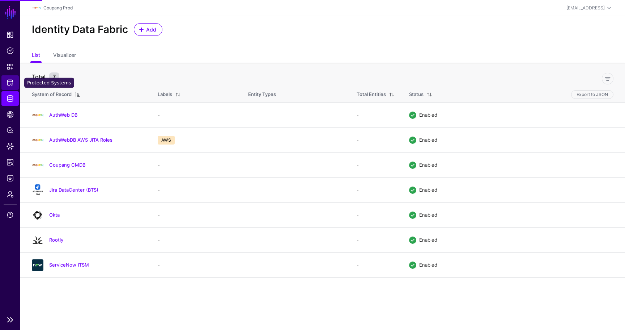
click at [11, 85] on span "Protected Systems" at bounding box center [10, 82] width 7 height 7
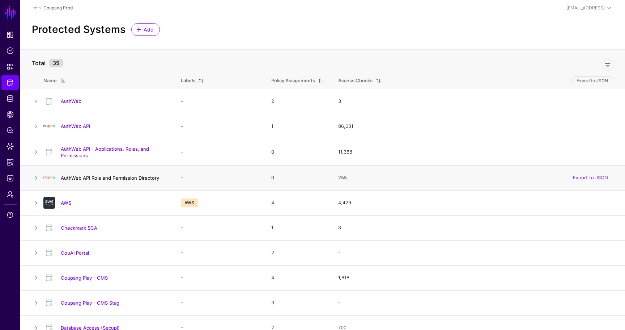
click at [97, 178] on link "AuthWeb API Role and Permission Directory" at bounding box center [110, 178] width 98 height 6
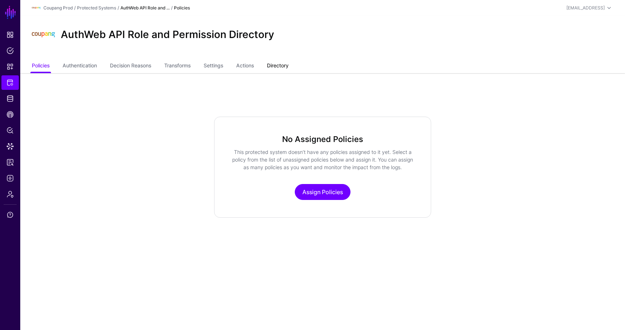
click at [288, 63] on link "Directory" at bounding box center [278, 66] width 22 height 14
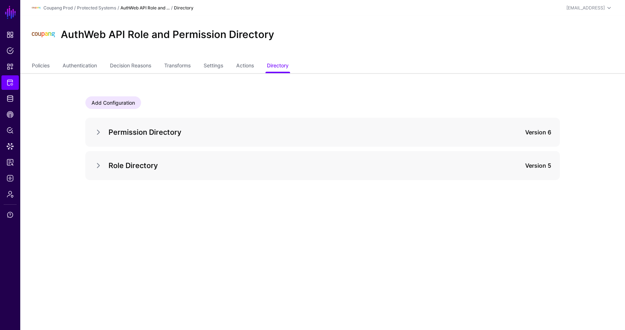
click at [98, 137] on div "Permission Directory Version 6" at bounding box center [322, 132] width 457 height 12
click at [98, 134] on link at bounding box center [98, 132] width 9 height 9
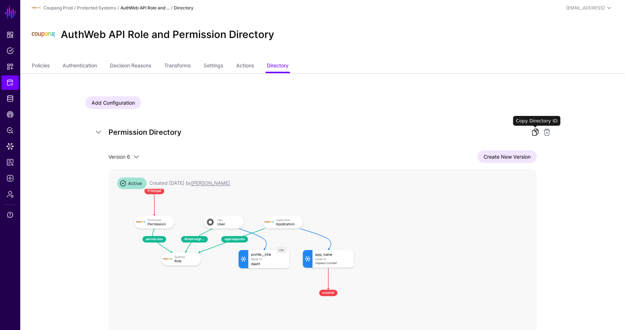
click at [536, 134] on link at bounding box center [535, 132] width 9 height 9
click at [181, 66] on link "Transforms" at bounding box center [177, 66] width 26 height 14
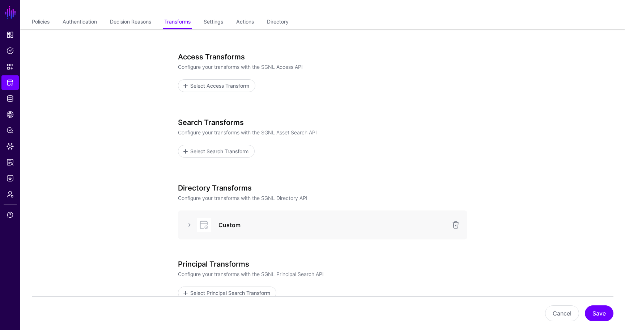
scroll to position [50, 0]
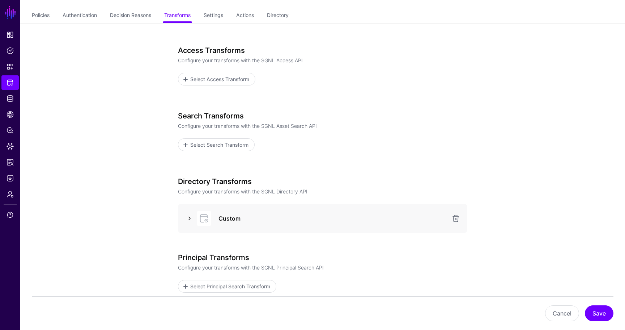
click at [191, 217] on link at bounding box center [189, 218] width 9 height 9
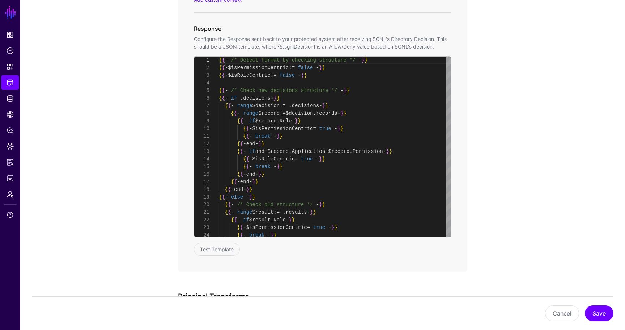
scroll to position [524, 0]
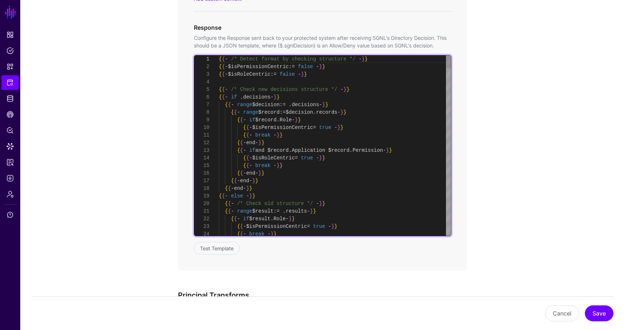
type textarea "**********"
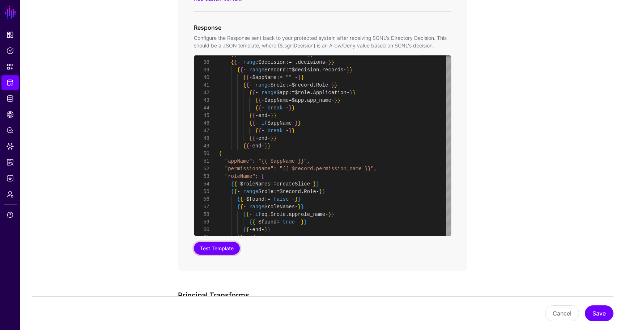
click at [221, 248] on button "Test Template" at bounding box center [217, 248] width 46 height 13
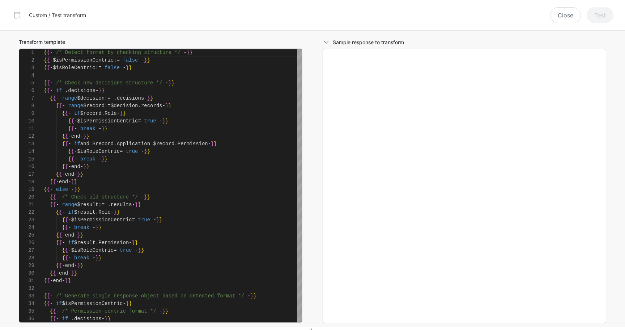
scroll to position [76, 0]
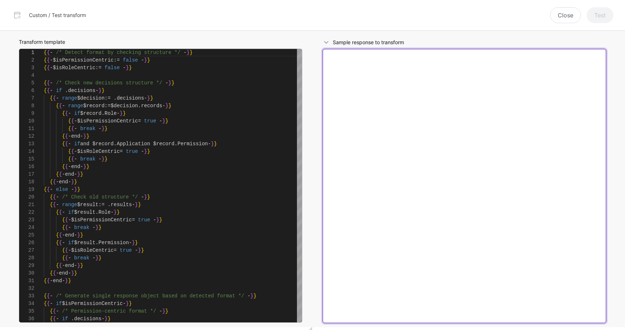
click at [383, 161] on textarea at bounding box center [465, 186] width 284 height 274
paste textarea "**********"
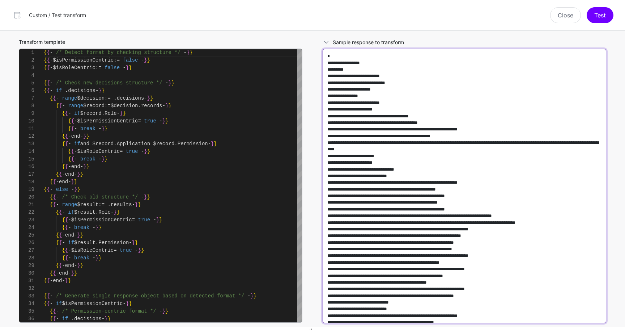
scroll to position [21961, 0]
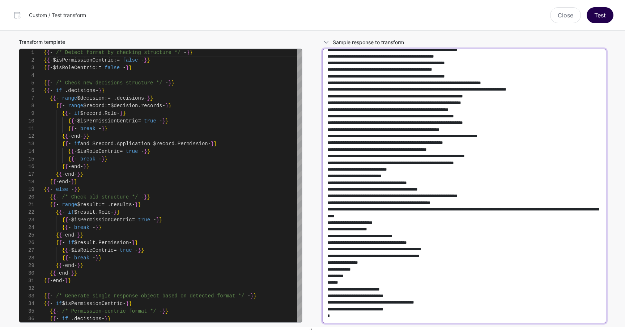
type textarea "**********"
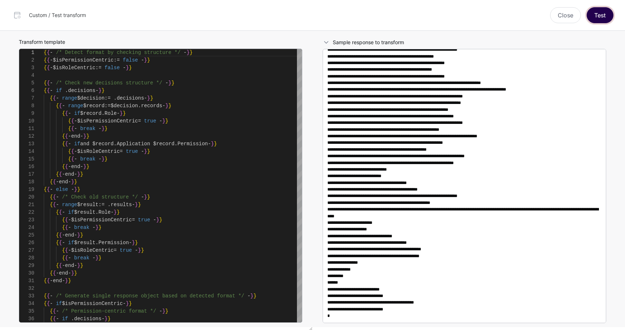
click at [603, 20] on button "Test" at bounding box center [600, 15] width 27 height 16
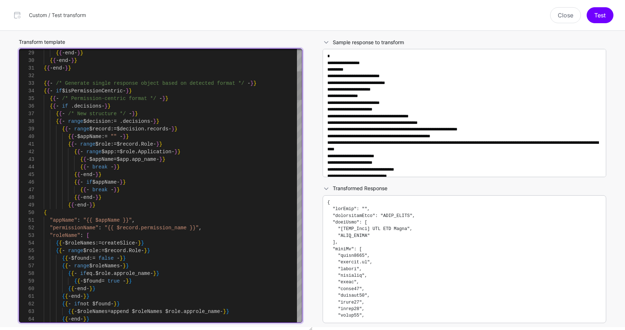
scroll to position [8, 0]
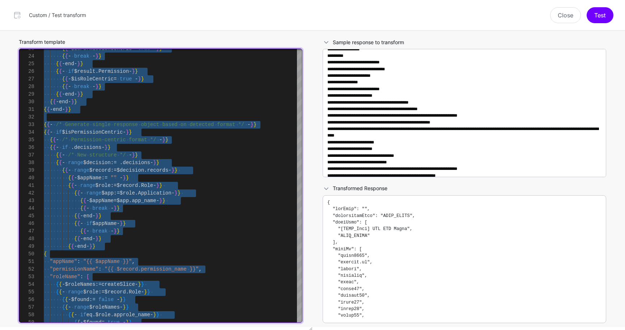
scroll to position [0, 0]
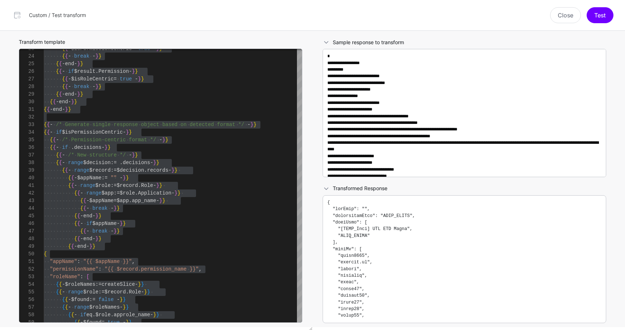
click at [372, 225] on pre at bounding box center [465, 259] width 274 height 120
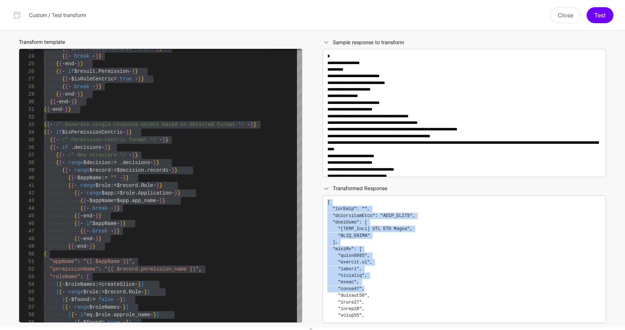
drag, startPoint x: 328, startPoint y: 202, endPoint x: 449, endPoint y: 287, distance: 147.7
click at [449, 287] on pre at bounding box center [465, 259] width 274 height 120
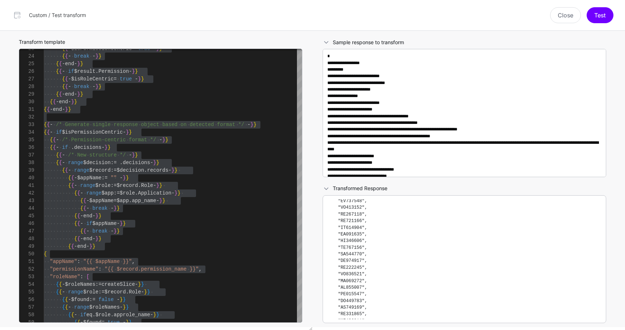
scroll to position [824, 0]
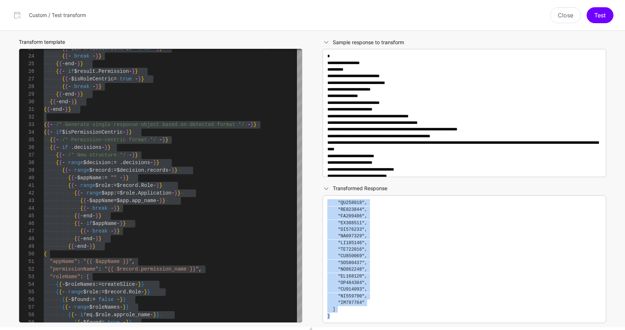
click at [345, 316] on pre at bounding box center [465, 259] width 274 height 120
copy code "{ "appName": "", "permissionName": "ROLE_ADMIN", "roleName": [ "[PPMT_Temp] TMS…"
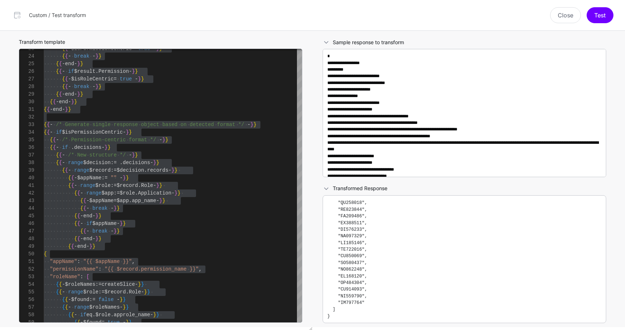
click at [417, 205] on pre at bounding box center [465, 259] width 274 height 120
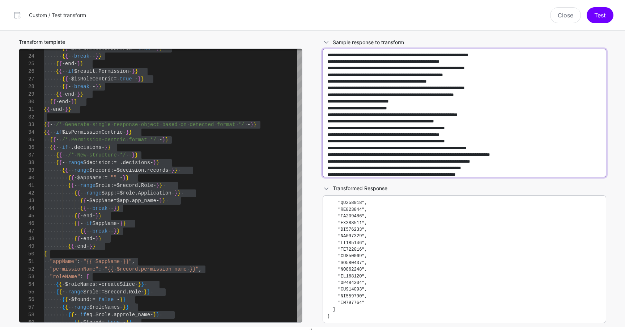
scroll to position [22112, 0]
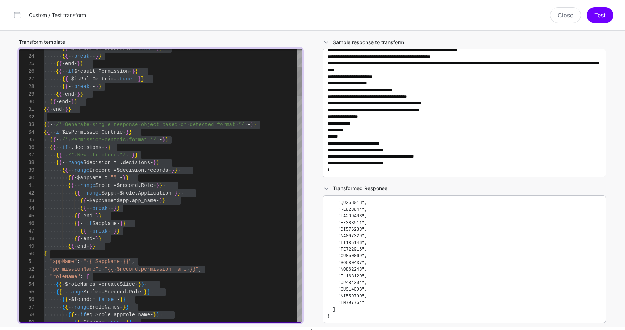
type textarea "**********"
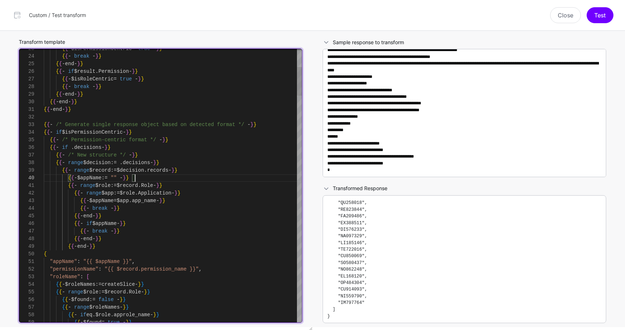
scroll to position [53, 0]
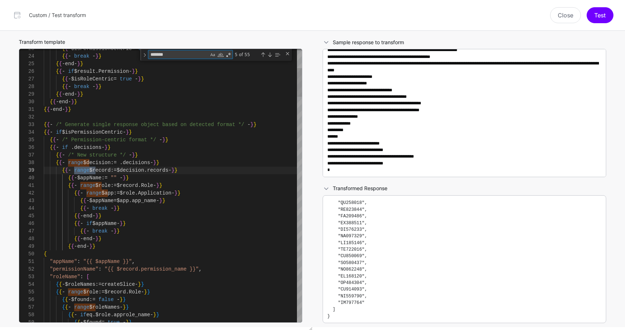
type textarea "********"
type textarea "**********"
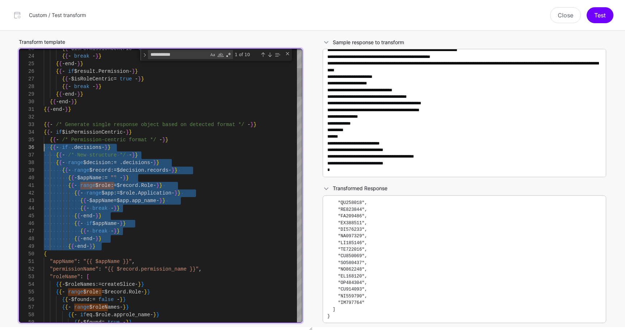
scroll to position [38, 0]
drag, startPoint x: 112, startPoint y: 247, endPoint x: 25, endPoint y: 150, distance: 131.0
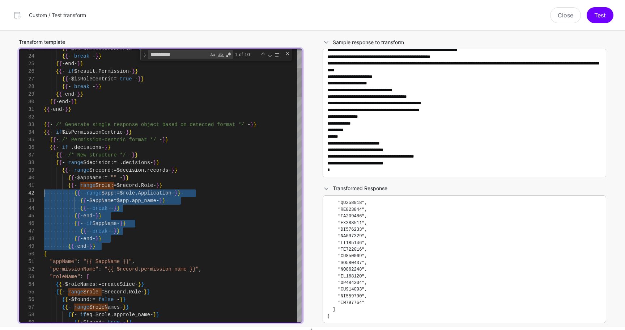
scroll to position [0, 0]
drag, startPoint x: 113, startPoint y: 246, endPoint x: 1, endPoint y: 189, distance: 126.4
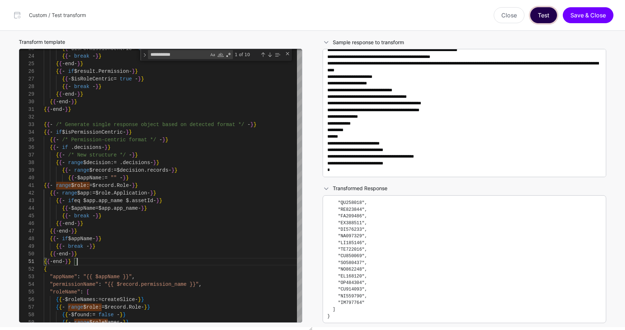
click at [546, 14] on button "Test" at bounding box center [544, 15] width 27 height 16
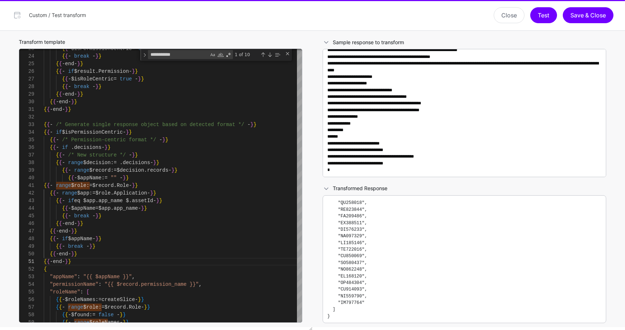
click at [403, 254] on pre at bounding box center [465, 259] width 274 height 120
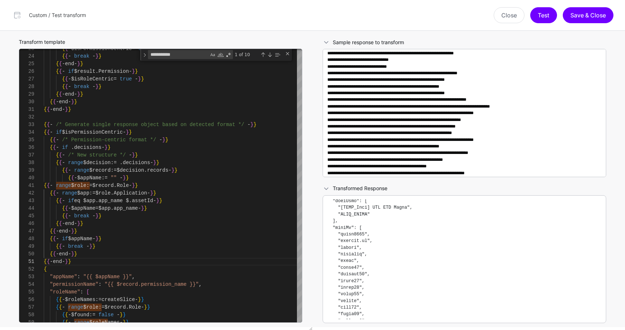
scroll to position [22, 0]
click at [394, 262] on pre at bounding box center [465, 259] width 274 height 120
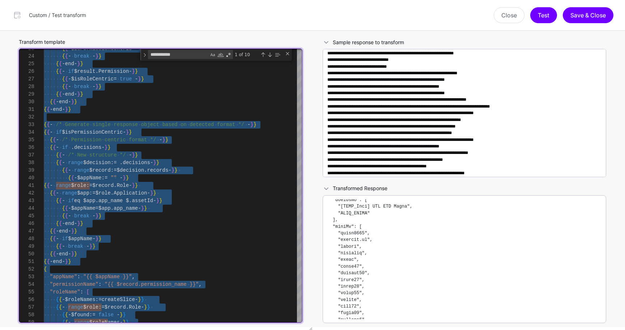
scroll to position [0, 0]
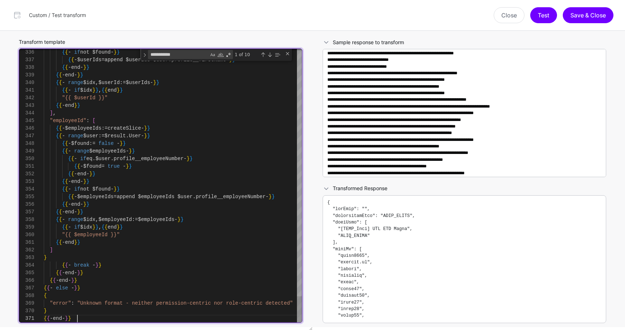
scroll to position [30, 0]
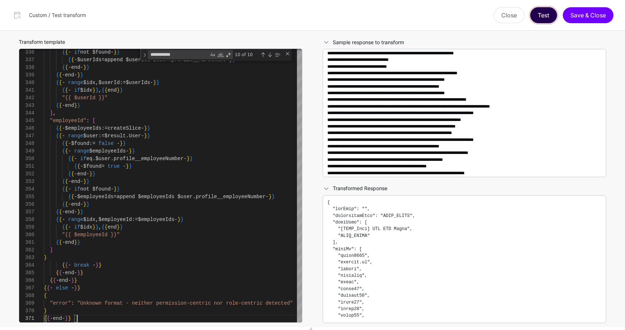
click at [545, 15] on button "Test" at bounding box center [544, 15] width 27 height 16
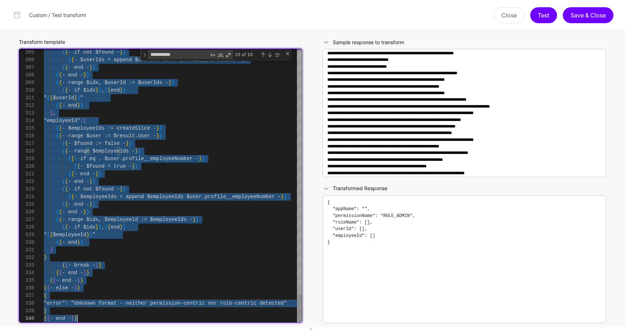
scroll to position [0, 0]
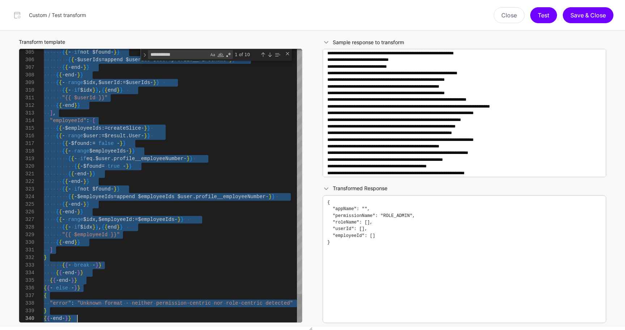
click at [291, 54] on div "**********" at bounding box center [216, 55] width 152 height 12
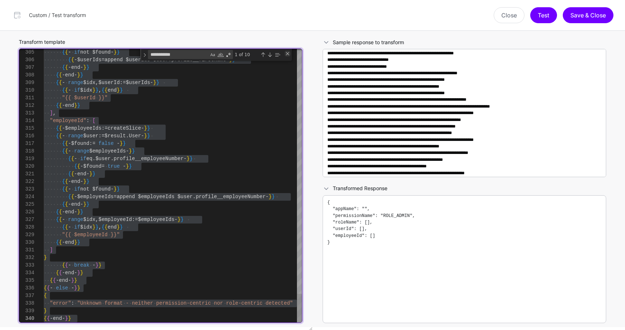
click at [287, 55] on div "Close (Escape)" at bounding box center [288, 54] width 6 height 6
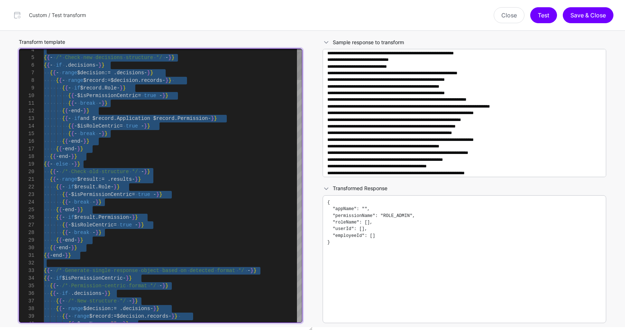
type textarea "**********"
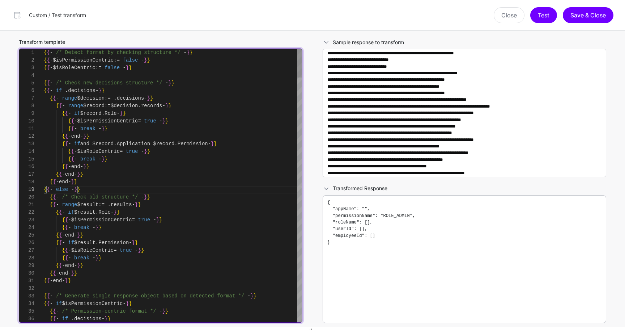
scroll to position [15, 0]
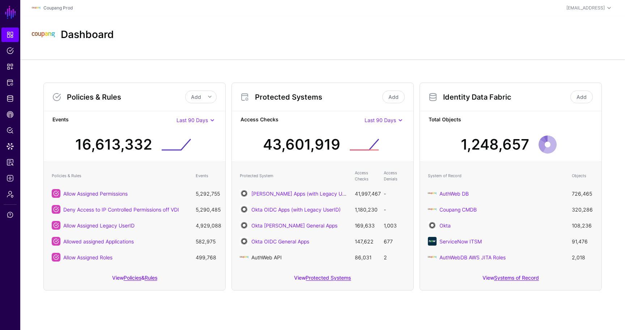
click at [274, 254] on link "AuthWeb API" at bounding box center [267, 257] width 30 height 6
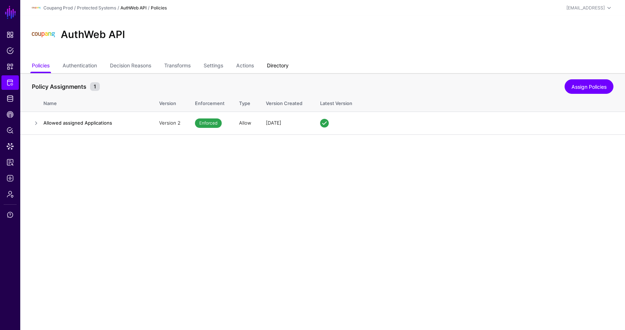
click at [287, 62] on link "Directory" at bounding box center [278, 66] width 22 height 14
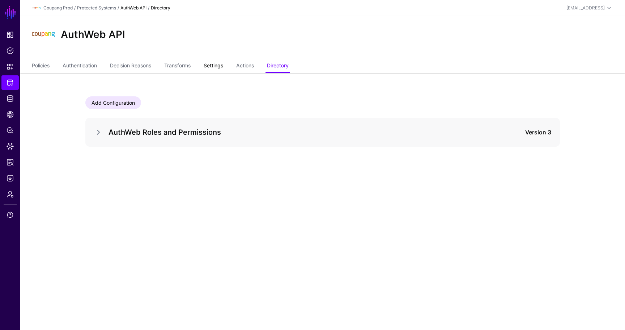
click at [223, 64] on link "Settings" at bounding box center [214, 66] width 20 height 14
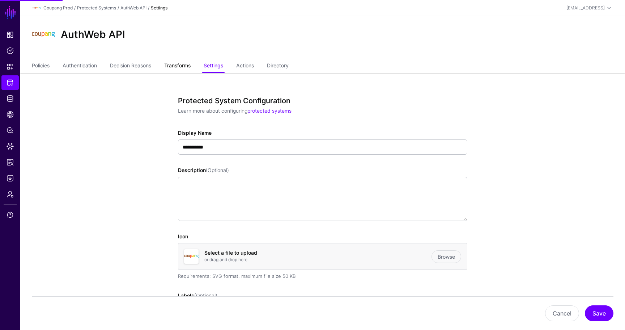
click at [187, 64] on link "Transforms" at bounding box center [177, 66] width 26 height 14
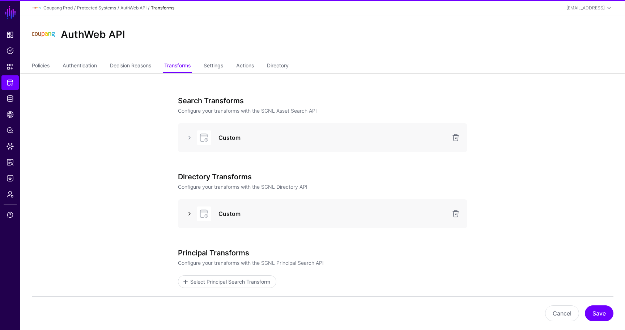
click at [191, 212] on link at bounding box center [189, 213] width 9 height 9
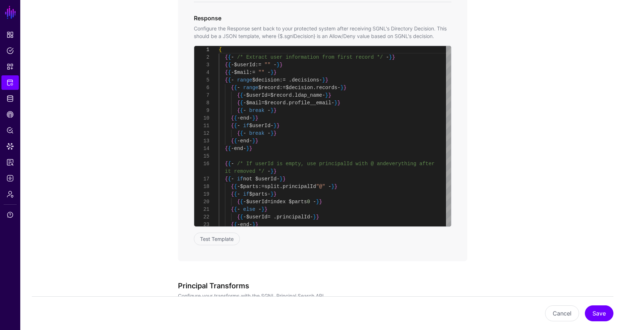
scroll to position [536, 0]
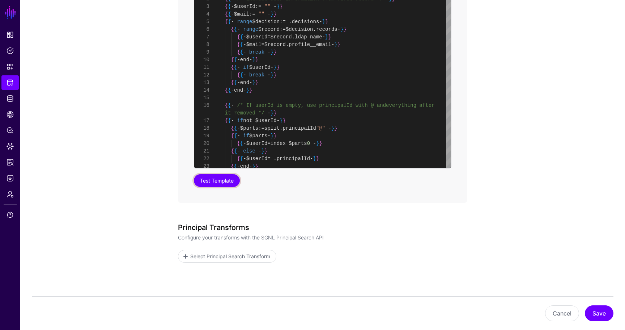
click at [229, 180] on button "Test Template" at bounding box center [217, 180] width 46 height 13
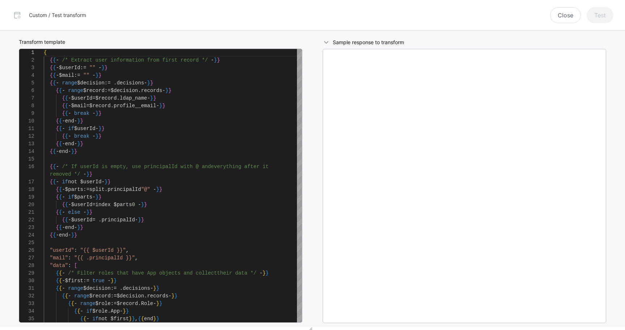
scroll to position [76, 0]
click at [556, 18] on button "Close" at bounding box center [565, 15] width 31 height 16
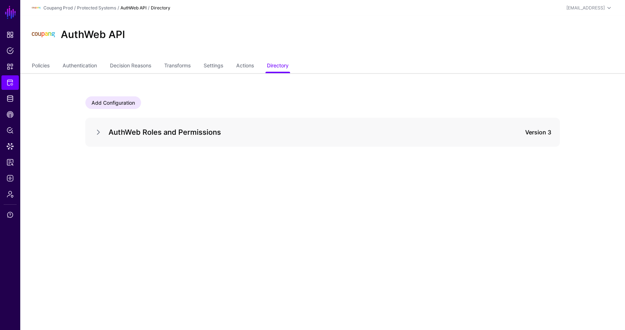
click at [95, 11] on div "Coupang Prod / Protected Systems / AuthWeb API / Directory" at bounding box center [226, 8] width 388 height 9
click at [104, 10] on div "Protected Systems" at bounding box center [96, 8] width 39 height 7
click at [102, 9] on link "Protected Systems" at bounding box center [96, 7] width 39 height 5
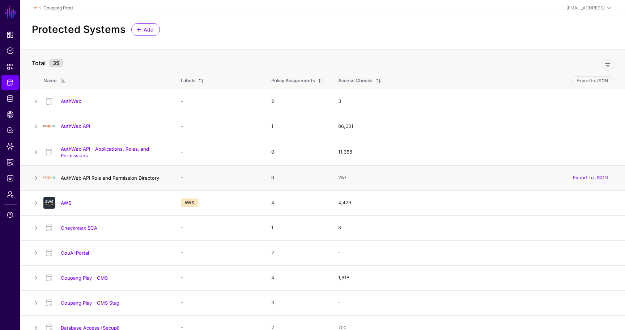
click at [105, 176] on link "AuthWeb API Role and Permission Directory" at bounding box center [110, 178] width 98 height 6
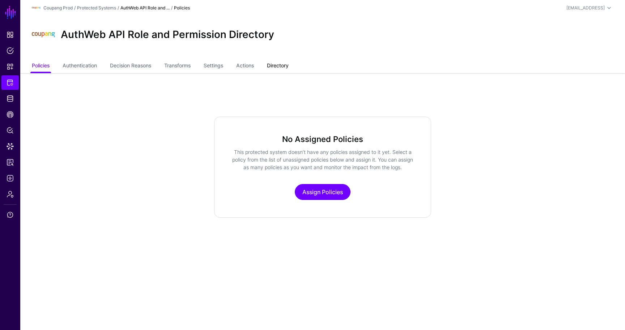
click at [276, 63] on link "Directory" at bounding box center [278, 66] width 22 height 14
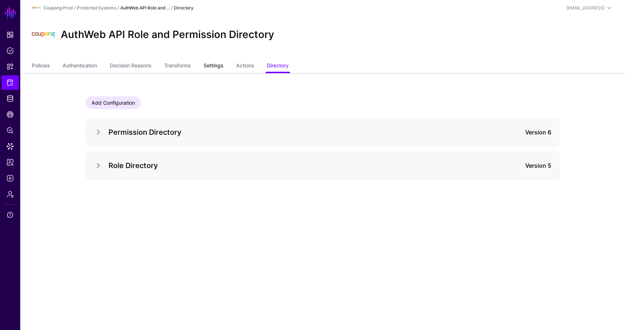
click at [218, 63] on link "Settings" at bounding box center [214, 66] width 20 height 14
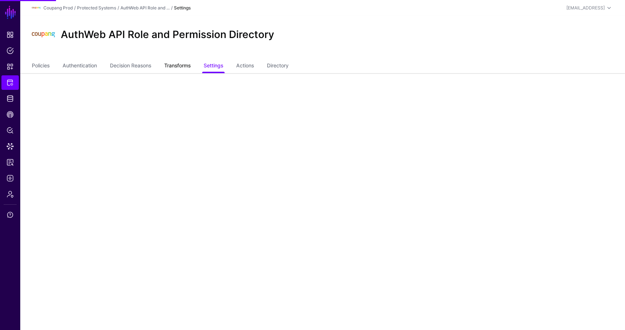
click at [183, 68] on link "Transforms" at bounding box center [177, 66] width 26 height 14
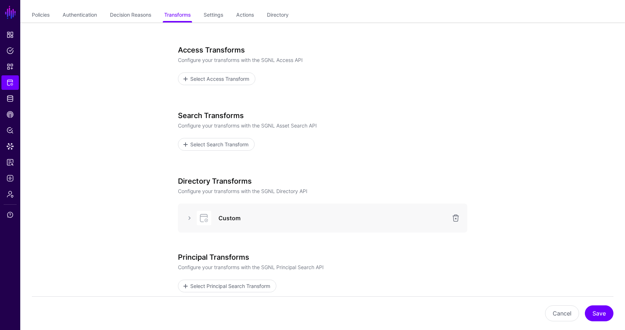
scroll to position [120, 0]
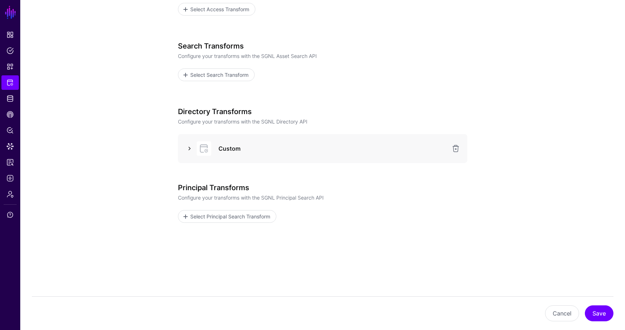
click at [186, 149] on link at bounding box center [189, 148] width 9 height 9
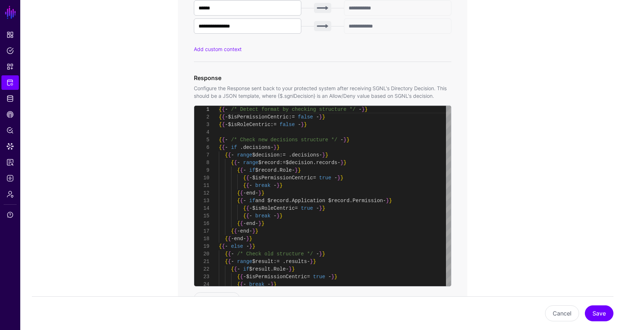
scroll to position [474, 0]
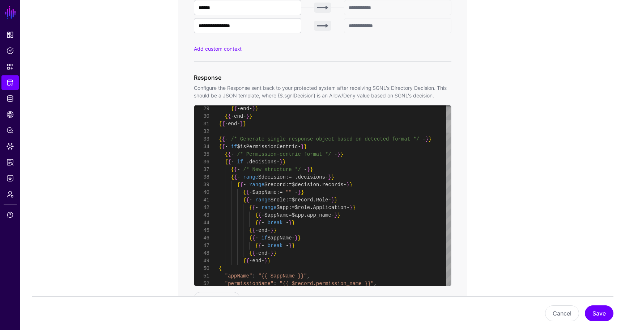
click at [450, 129] on div at bounding box center [448, 126] width 5 height 12
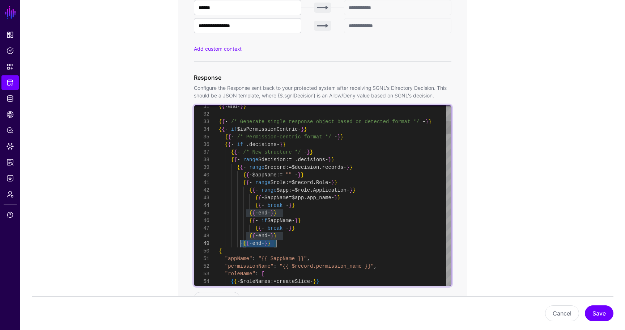
scroll to position [0, 0]
type textarea "**********"
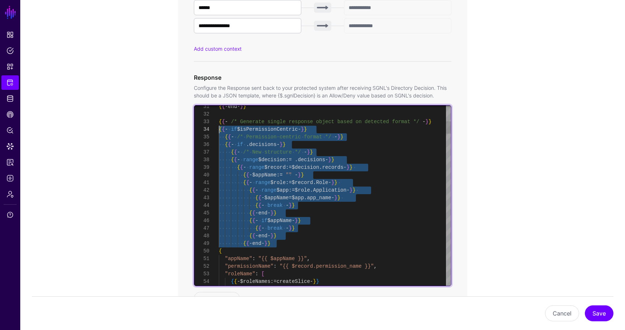
scroll to position [15, 0]
drag, startPoint x: 284, startPoint y: 241, endPoint x: 185, endPoint y: 126, distance: 152.9
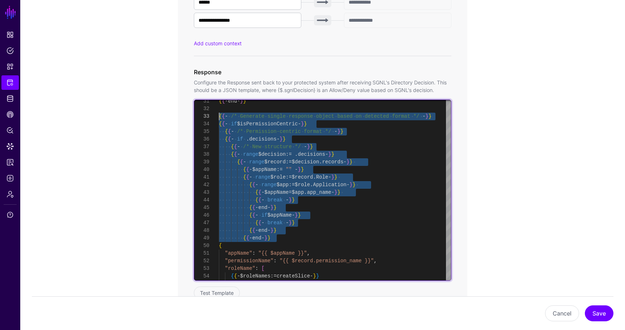
scroll to position [486, 0]
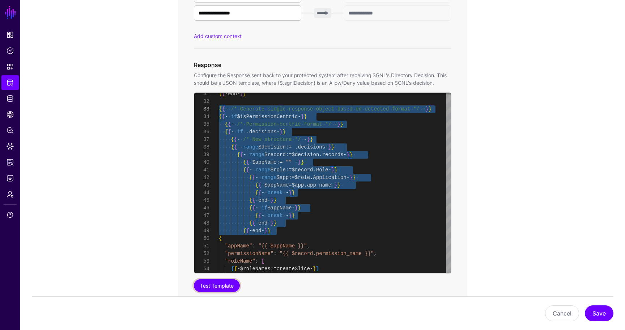
click at [209, 288] on button "Test Template" at bounding box center [217, 285] width 46 height 13
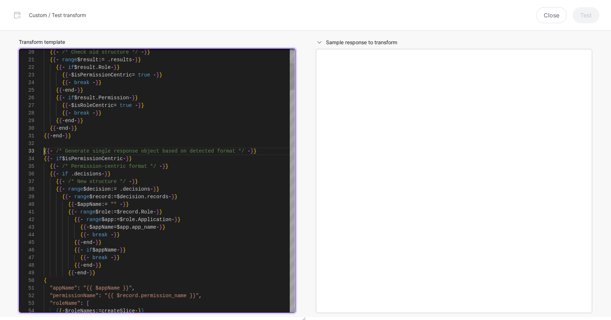
scroll to position [15, 0]
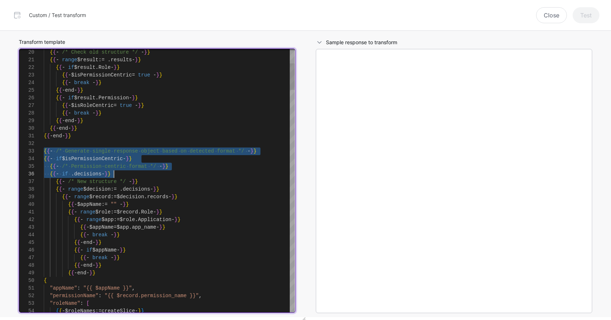
drag, startPoint x: 44, startPoint y: 152, endPoint x: 224, endPoint y: 177, distance: 181.3
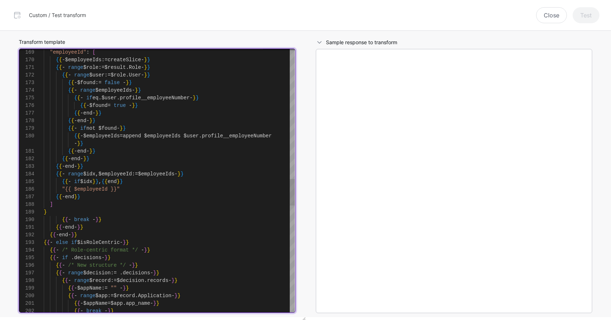
click at [70, 211] on div ""employeeId" : [ { { - $employeeIds := createSlice - } } { { - range $role := $…" at bounding box center [169, 67] width 251 height 2607
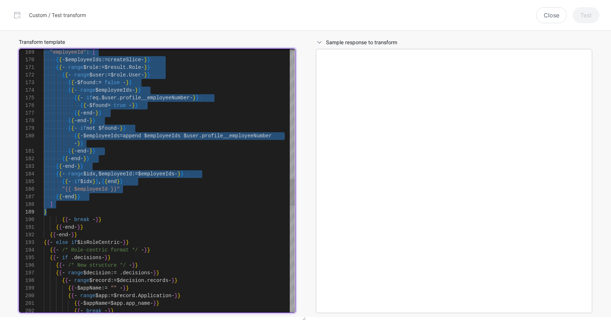
type textarea "**********"
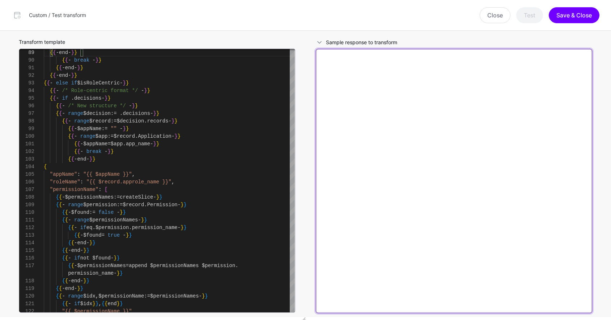
click at [383, 135] on textarea at bounding box center [454, 181] width 277 height 264
click at [420, 103] on textarea at bounding box center [454, 181] width 277 height 264
paste textarea "**********"
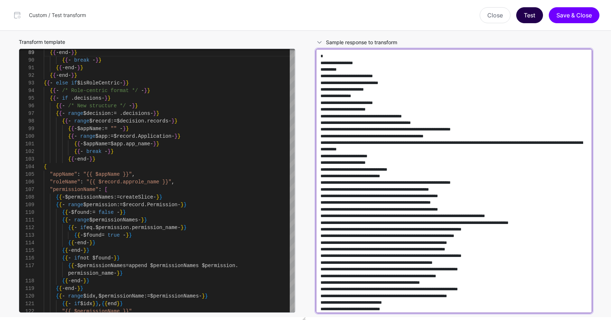
scroll to position [22158, 0]
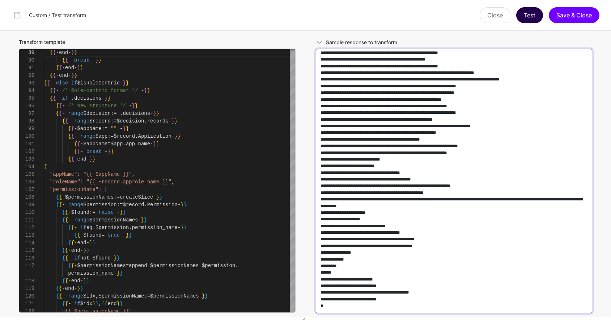
type textarea "**********"
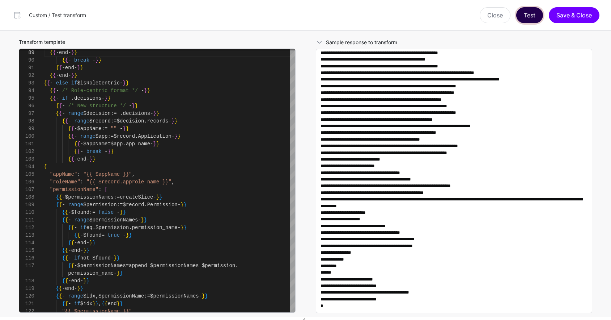
click at [536, 16] on button "Test" at bounding box center [529, 15] width 27 height 16
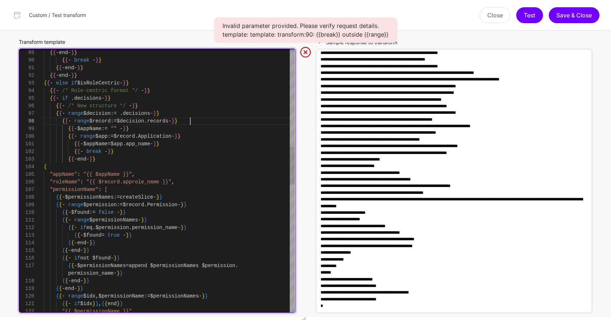
click at [216, 119] on div "{ { - break - } } { { - end - } } { { - end - } } { { - else if $isRoleCentric …" at bounding box center [169, 284] width 251 height 1854
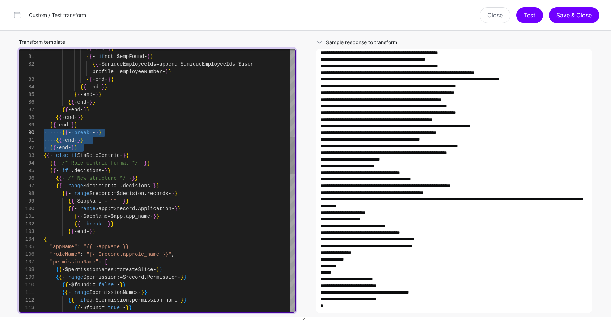
scroll to position [15, 0]
drag, startPoint x: 98, startPoint y: 149, endPoint x: 28, endPoint y: 134, distance: 71.1
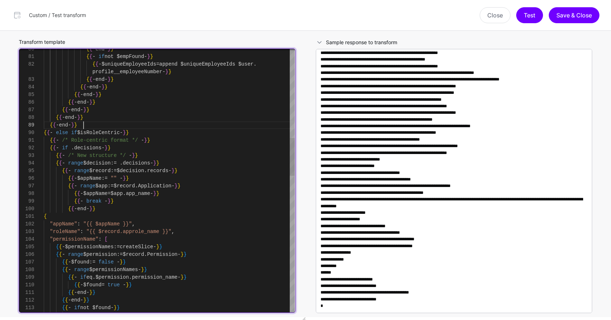
scroll to position [8, 0]
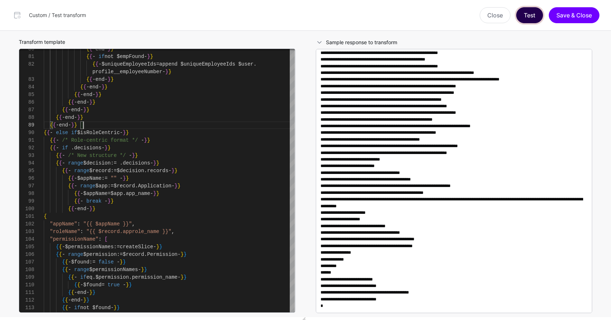
click at [532, 15] on button "Test" at bounding box center [529, 15] width 27 height 16
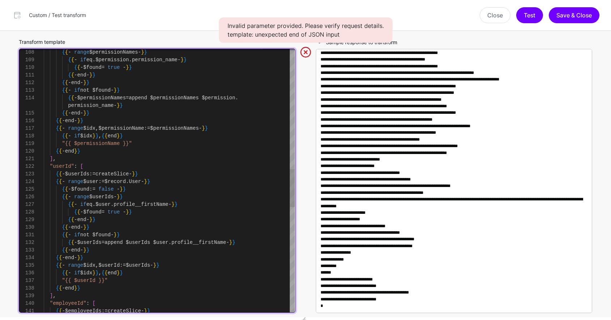
click at [196, 143] on div "{ { - range $permissionNames - } } { { - if eq . $permission . permission_name …" at bounding box center [169, 128] width 251 height 1832
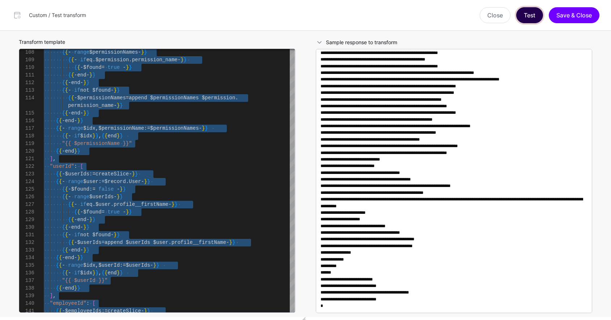
click at [525, 19] on button "Test" at bounding box center [529, 15] width 27 height 16
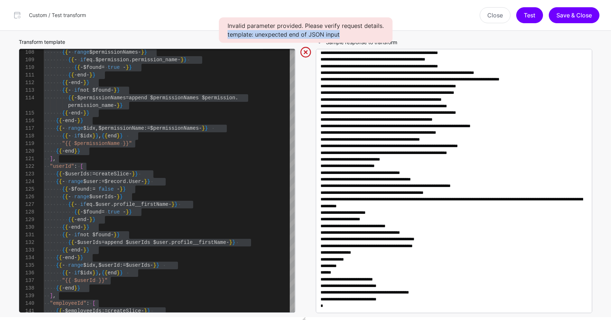
drag, startPoint x: 352, startPoint y: 34, endPoint x: 225, endPoint y: 33, distance: 127.4
click at [225, 33] on div "Invalid parameter provided. Please verify request details. template: unexpected…" at bounding box center [306, 29] width 174 height 25
copy div "template: unexpected end of JSON input"
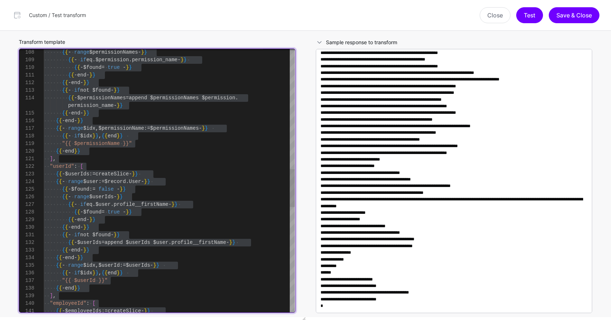
click at [208, 136] on div "{ { - range $permissionNames - } } { { - if eq . $permission . permission_name …" at bounding box center [169, 128] width 251 height 1832
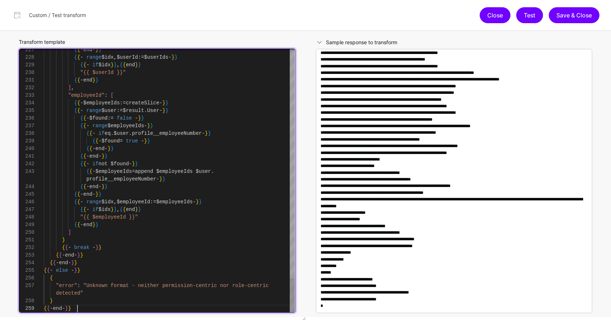
scroll to position [46, 0]
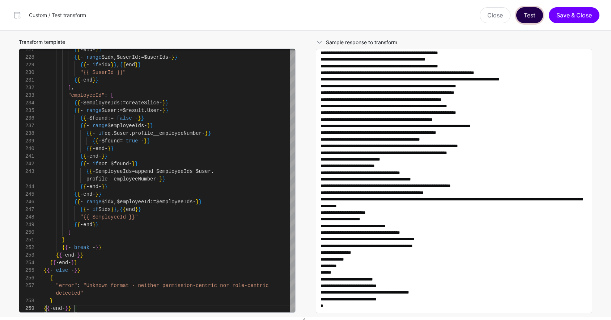
click at [535, 15] on button "Test" at bounding box center [529, 15] width 27 height 16
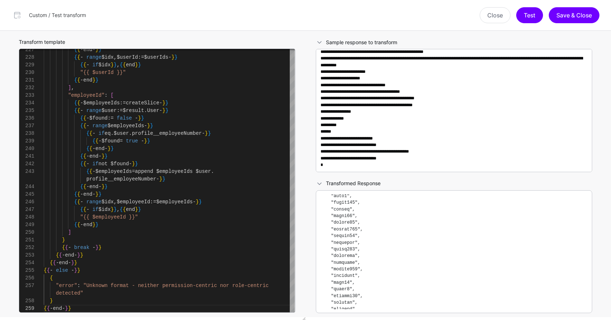
scroll to position [374, 0]
click at [467, 253] on pre at bounding box center [454, 251] width 267 height 115
drag, startPoint x: 325, startPoint y: 203, endPoint x: 379, endPoint y: 230, distance: 59.9
click at [379, 230] on pre at bounding box center [454, 251] width 267 height 115
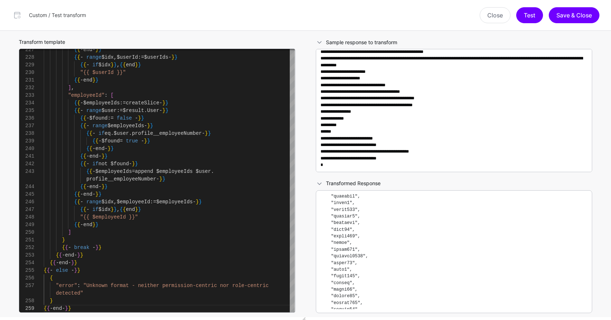
scroll to position [448, 0]
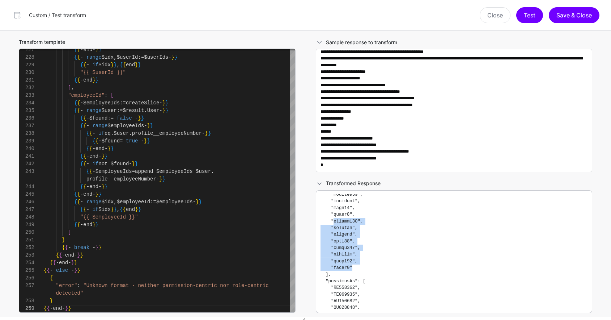
drag, startPoint x: 351, startPoint y: 264, endPoint x: 334, endPoint y: 211, distance: 55.5
click at [334, 212] on pre at bounding box center [454, 251] width 267 height 115
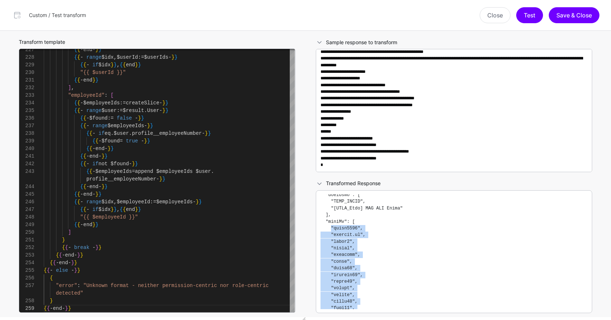
copy code ""sukim1221", "jeongho.pi", "hahaz1", "kurtna", "richhong", "doahn", "daeom01", …"
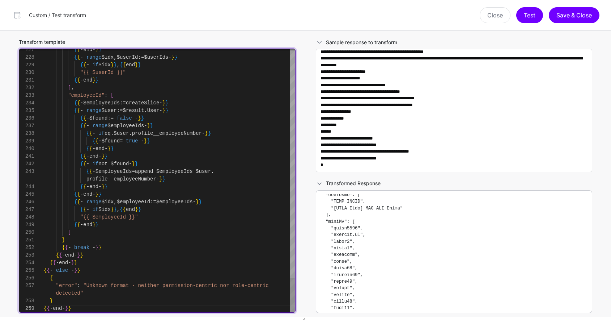
drag, startPoint x: 153, startPoint y: 139, endPoint x: 157, endPoint y: 137, distance: 4.2
type textarea "**********"
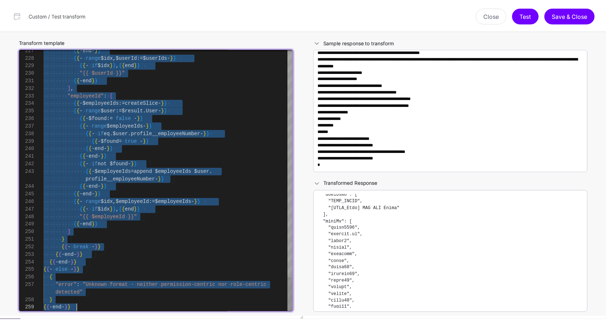
scroll to position [0, 0]
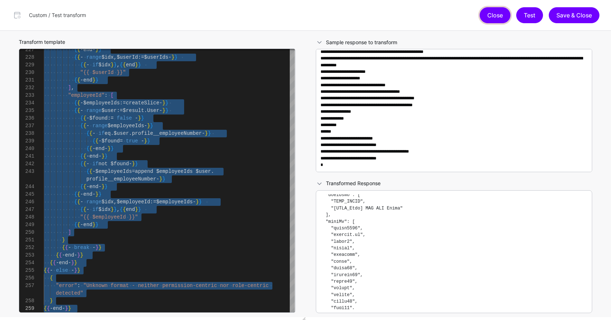
click at [482, 14] on button "Close" at bounding box center [495, 15] width 31 height 16
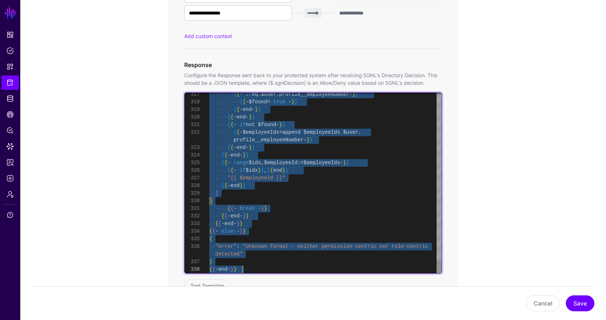
scroll to position [0, 0]
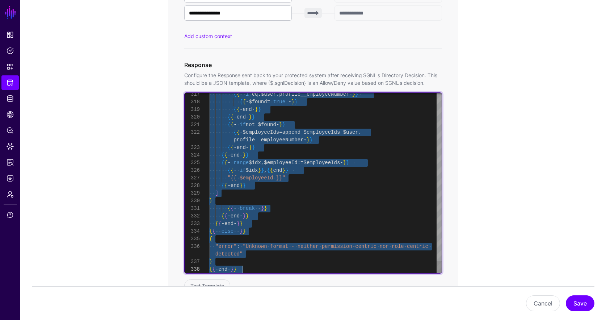
type textarea "**********"
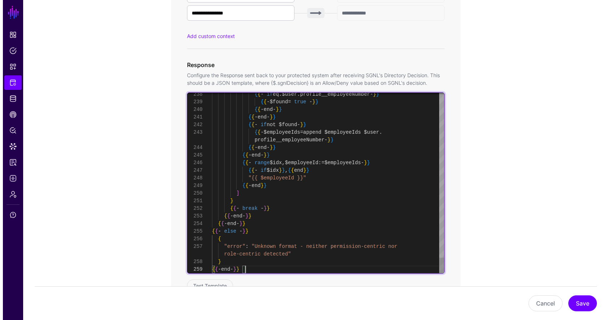
scroll to position [61, 0]
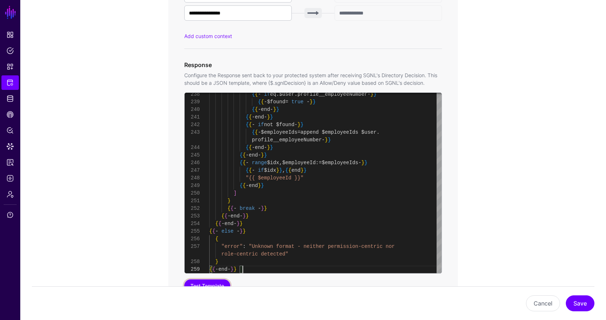
click at [216, 279] on button "Test Template" at bounding box center [207, 285] width 46 height 13
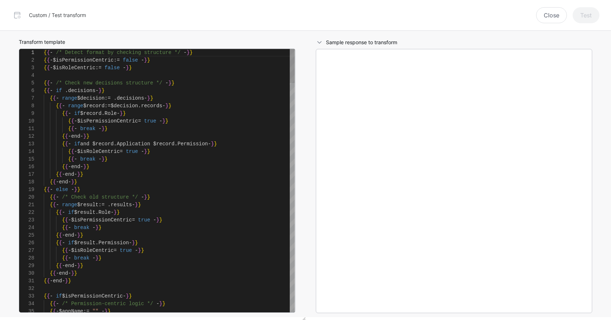
scroll to position [76, 0]
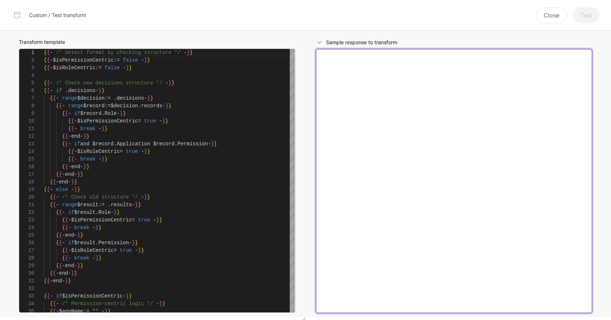
click at [417, 152] on textarea at bounding box center [454, 181] width 277 height 264
click at [425, 111] on textarea at bounding box center [454, 181] width 277 height 264
paste textarea "**********"
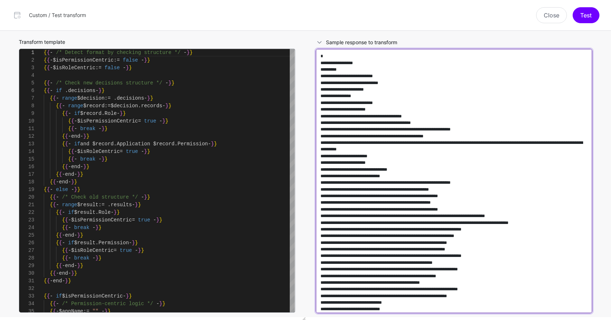
scroll to position [22158, 0]
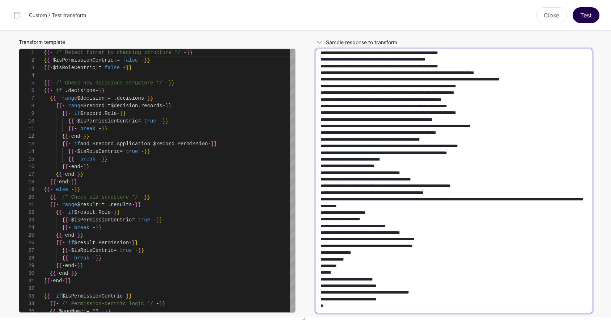
type textarea "**********"
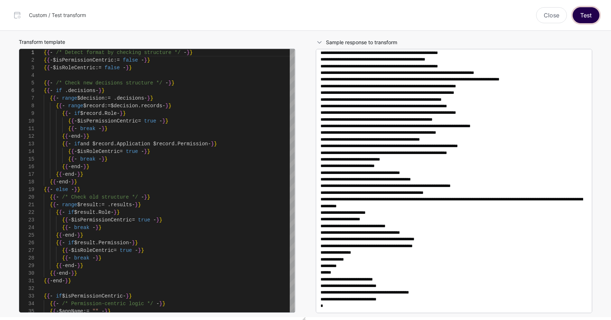
click at [586, 16] on button "Test" at bounding box center [586, 15] width 27 height 16
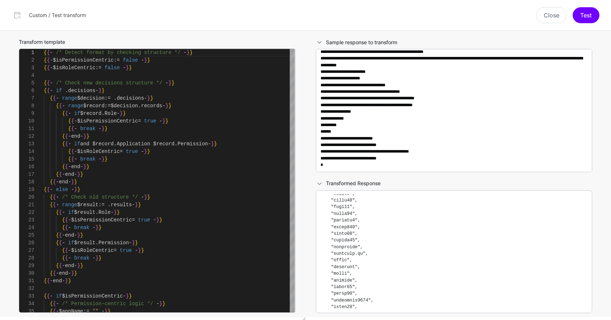
scroll to position [124, 0]
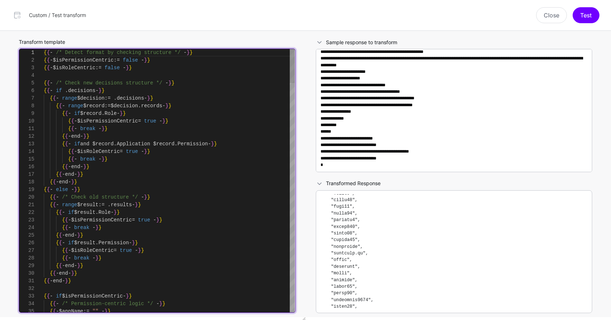
type textarea "**********"
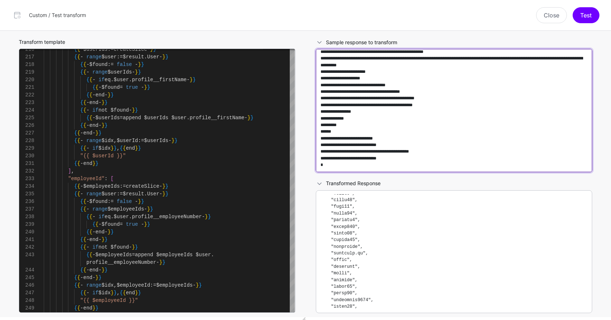
click at [421, 125] on textarea at bounding box center [454, 110] width 277 height 123
paste textarea "**********"
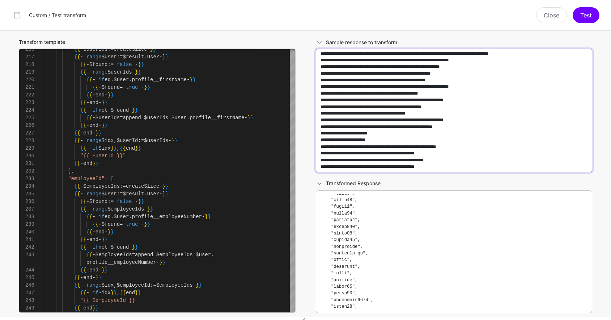
scroll to position [25990, 0]
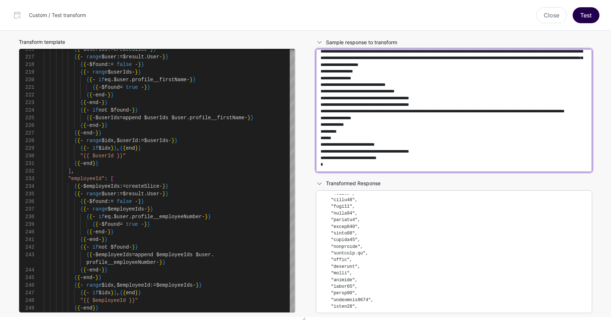
type textarea "**********"
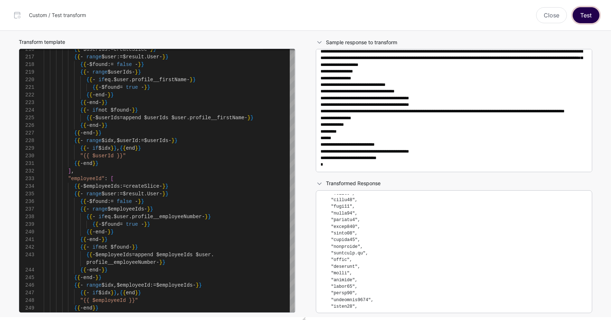
click at [588, 14] on button "Test" at bounding box center [586, 15] width 27 height 16
click at [584, 13] on button "Test" at bounding box center [586, 15] width 27 height 16
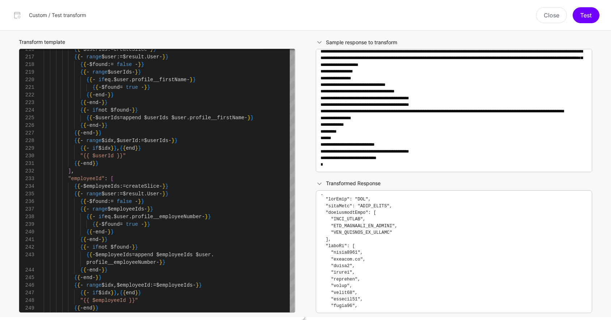
scroll to position [0, 0]
click at [588, 19] on button "Test" at bounding box center [586, 15] width 27 height 16
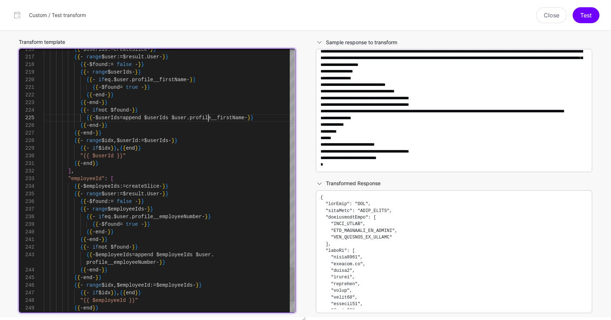
type textarea "**********"
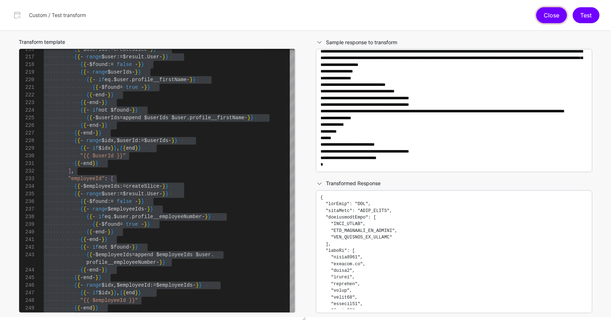
click at [553, 19] on button "Close" at bounding box center [551, 15] width 31 height 16
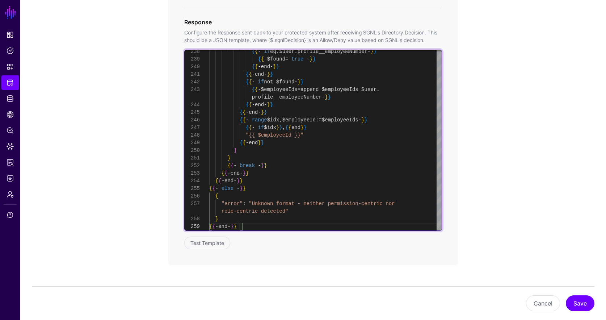
scroll to position [621, 0]
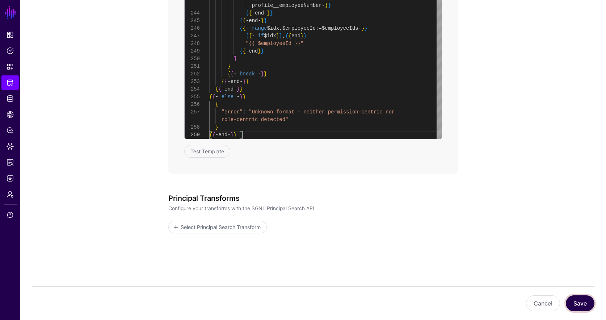
click at [570, 302] on button "Save" at bounding box center [580, 303] width 29 height 16
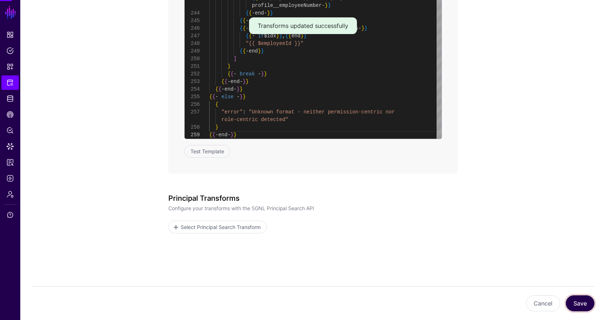
type textarea "**********"
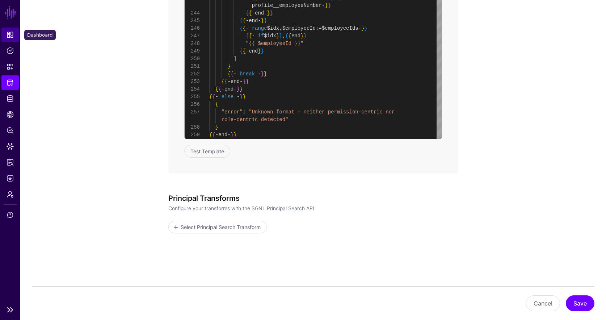
click at [15, 32] on link "Dashboard" at bounding box center [9, 35] width 17 height 14
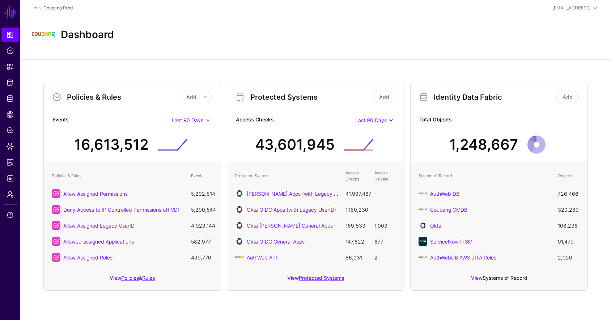
click at [489, 277] on link "Systems of Record" at bounding box center [505, 277] width 45 height 6
